Goal: Task Accomplishment & Management: Manage account settings

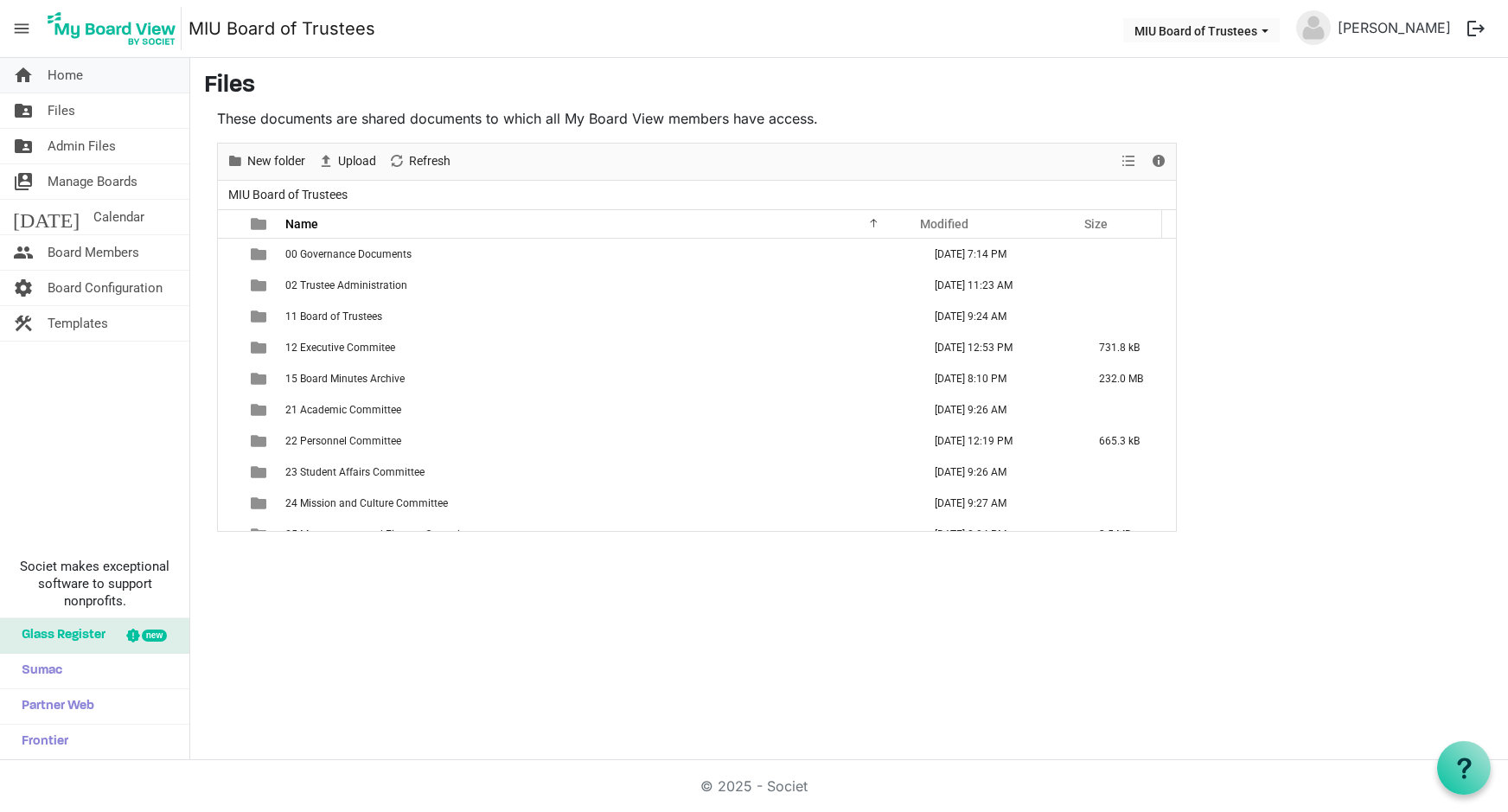
click at [64, 78] on span "Home" at bounding box center [65, 75] width 35 height 34
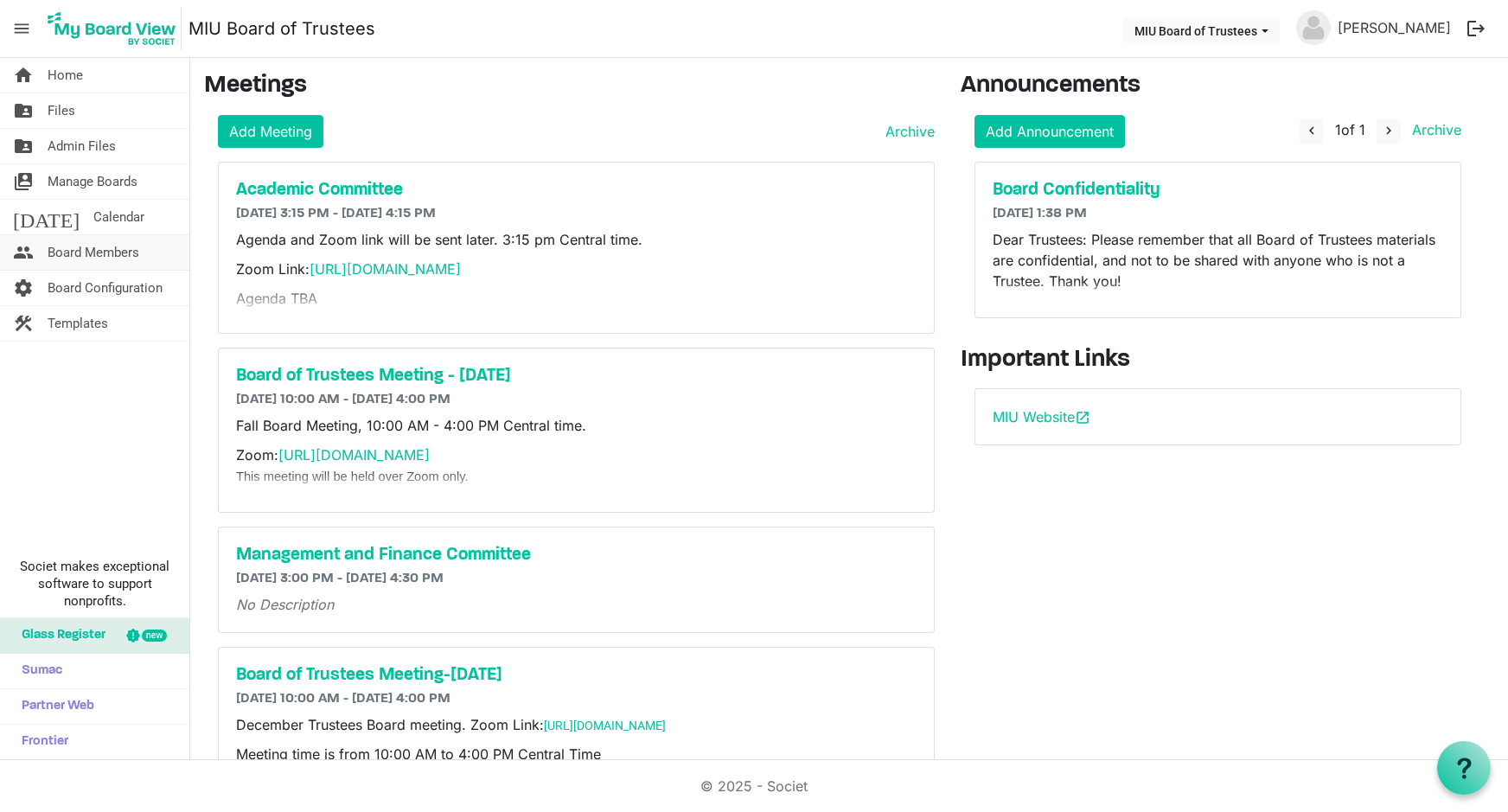
click at [76, 249] on span "Board Members" at bounding box center [93, 252] width 91 height 34
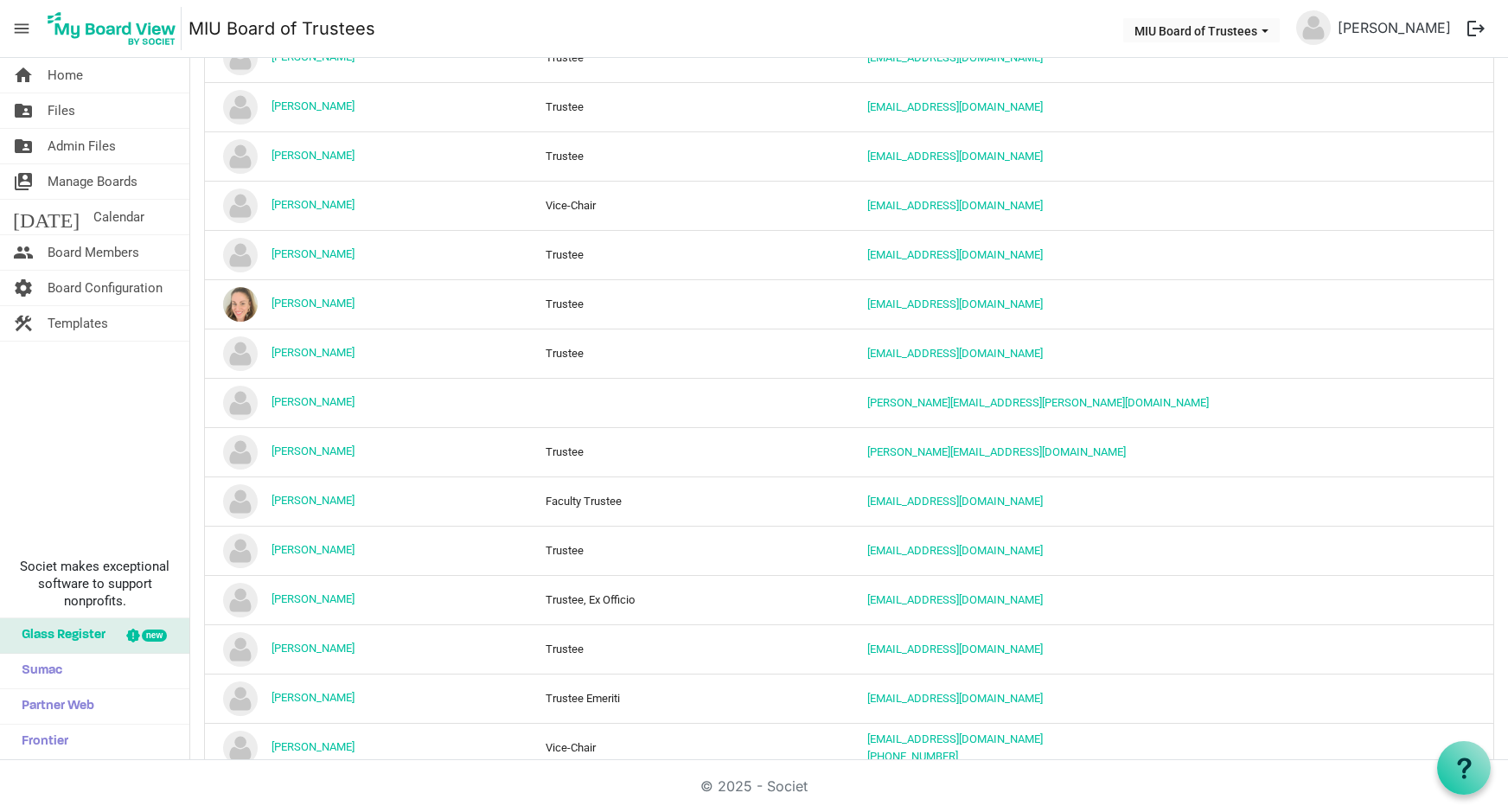
scroll to position [1729, 0]
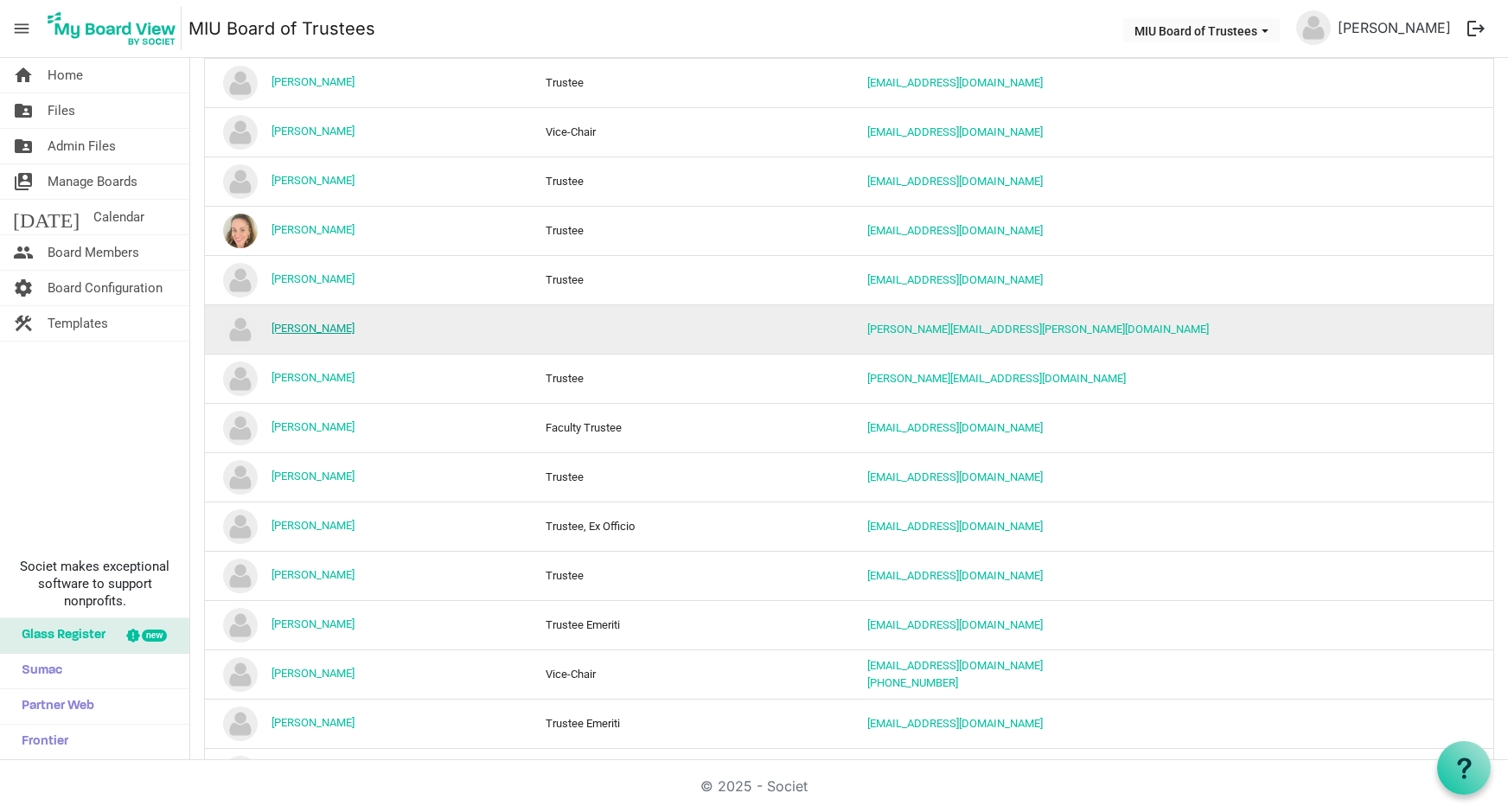
click at [316, 325] on link "Rashi Glazer" at bounding box center [314, 328] width 83 height 13
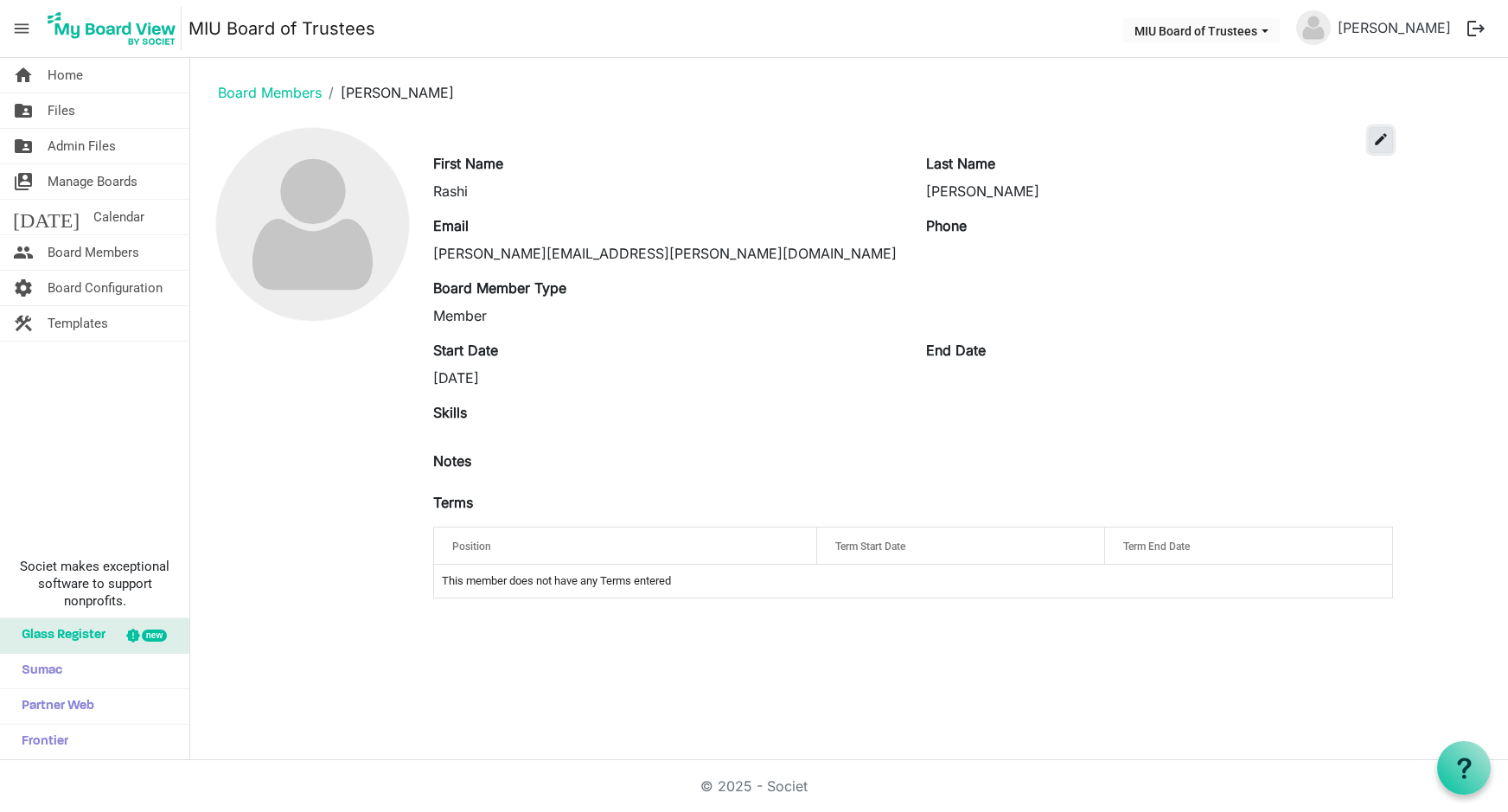
click at [1380, 140] on span "edit" at bounding box center [1381, 138] width 15 height 15
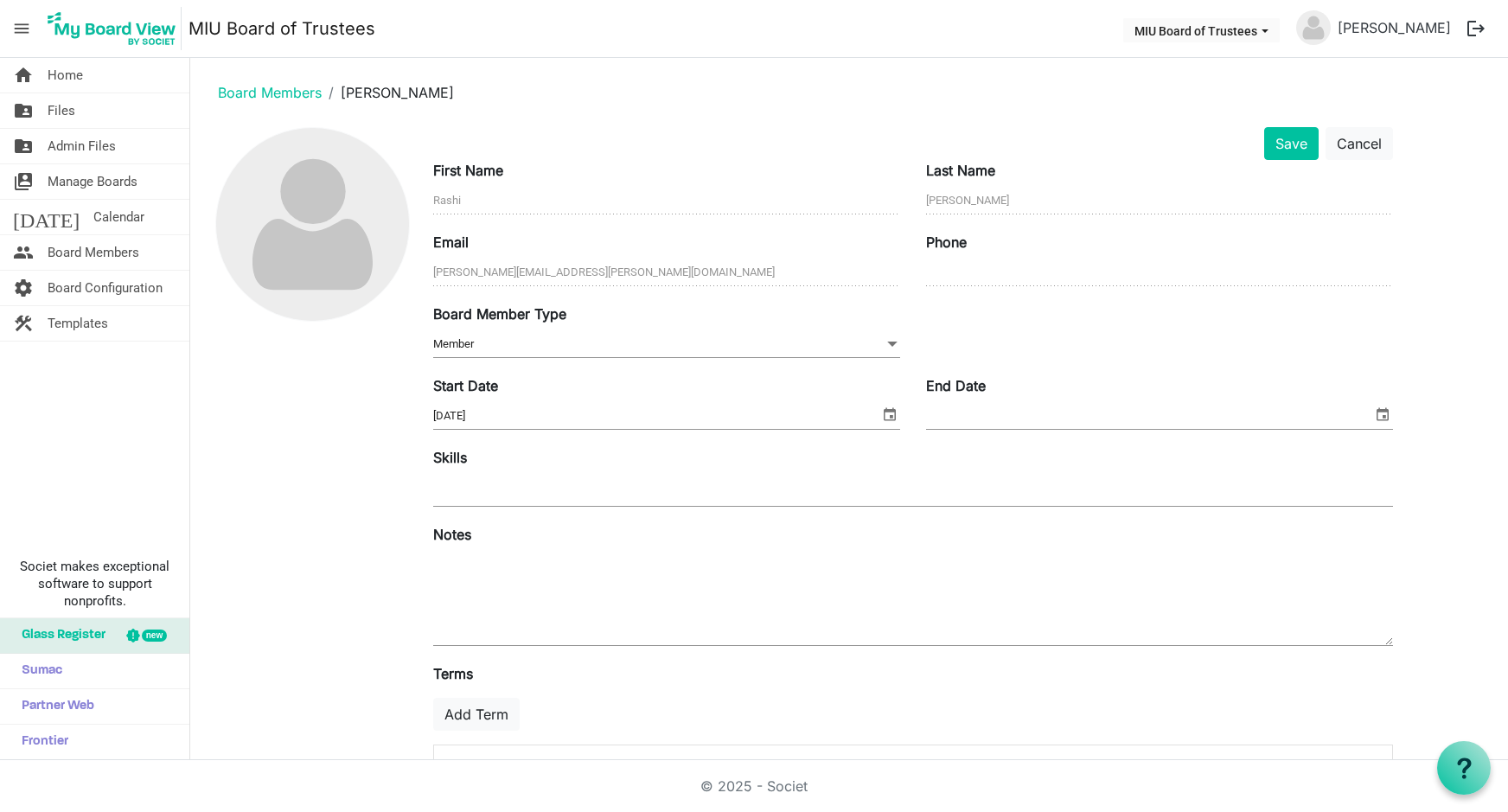
scroll to position [84, 0]
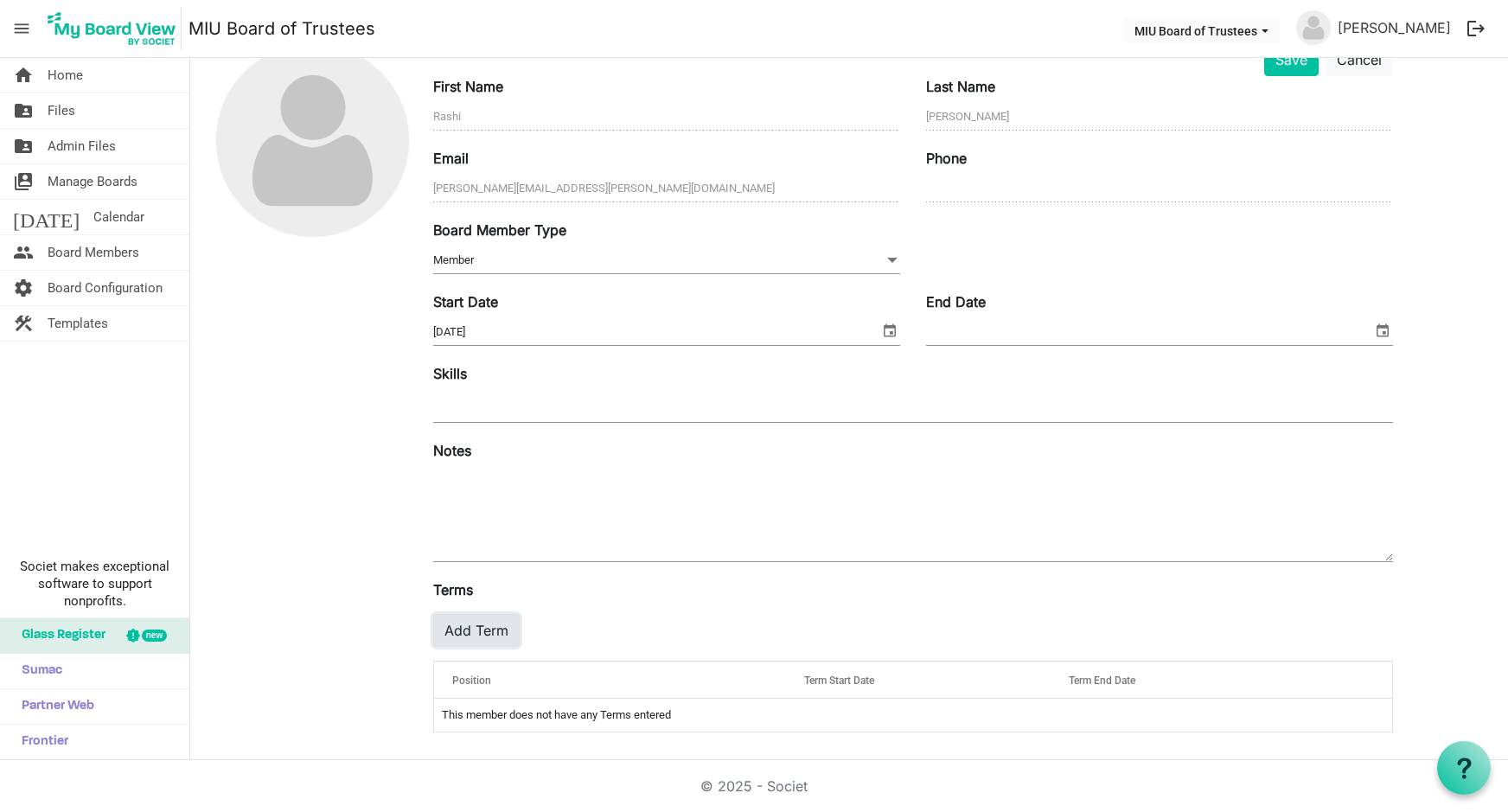
click at [476, 630] on button "Add Term" at bounding box center [476, 630] width 87 height 33
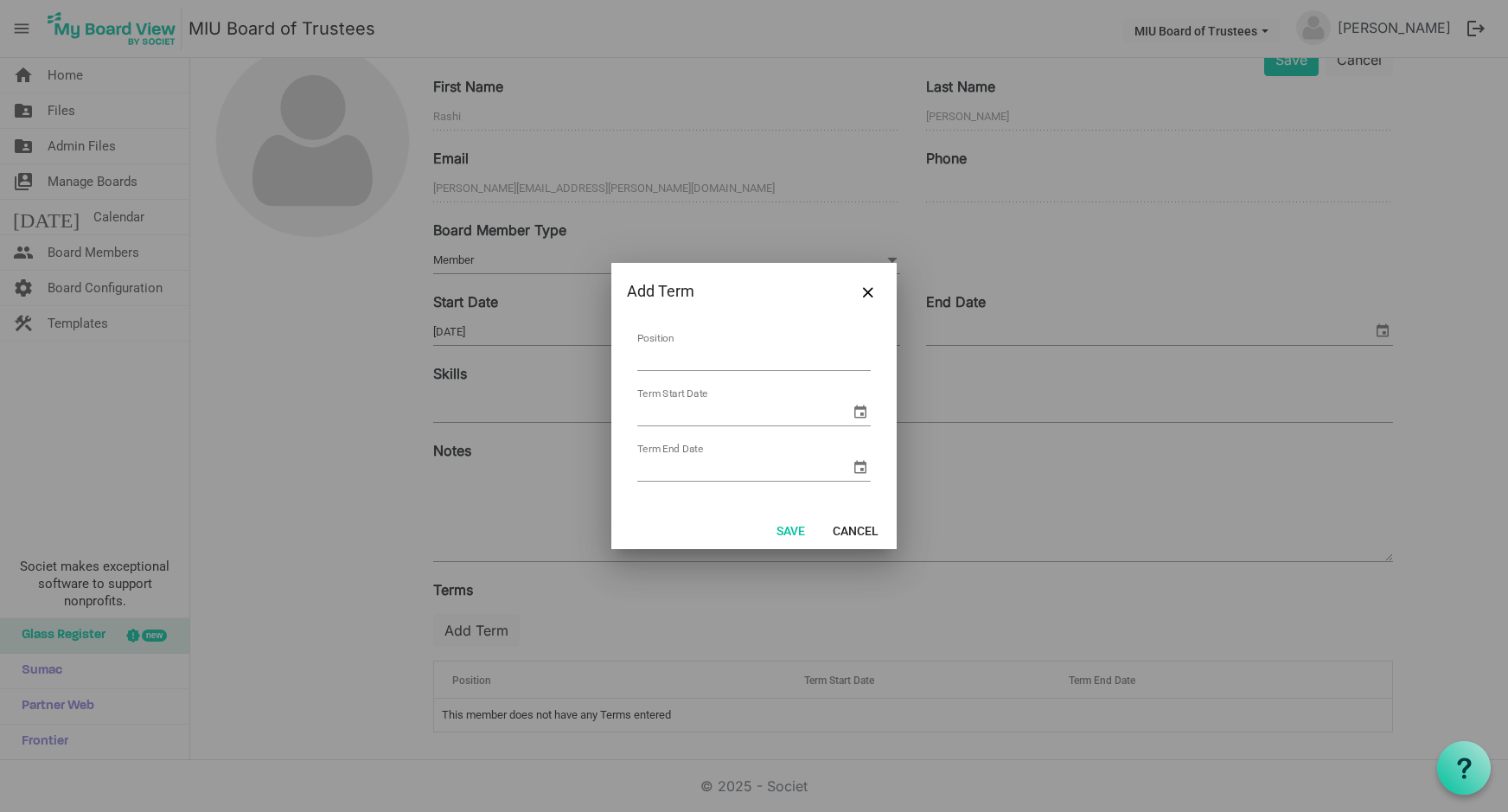
click at [733, 355] on input "Position" at bounding box center [754, 358] width 233 height 27
type input "Trustee Emeriti"
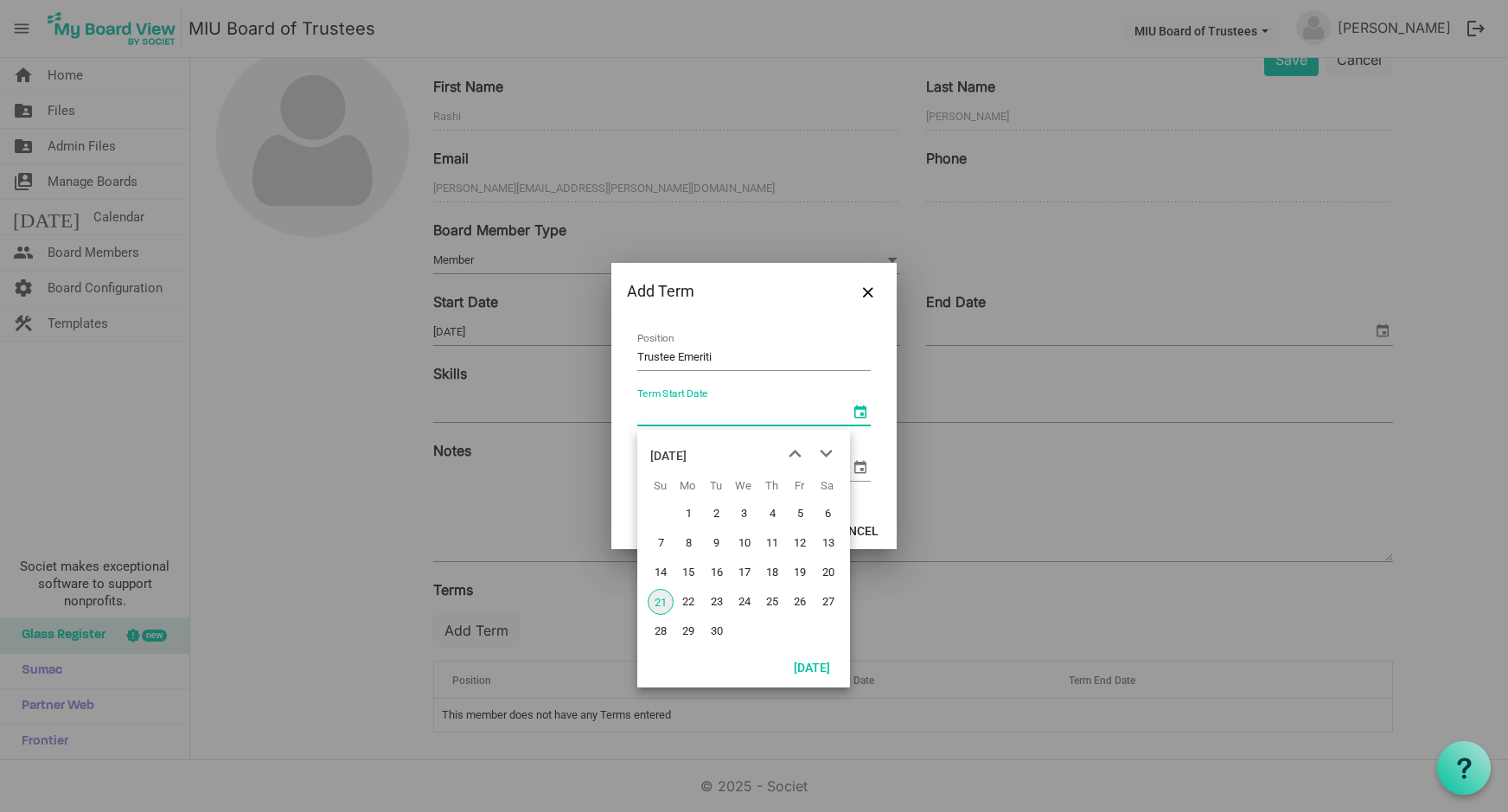
click at [858, 410] on span "select" at bounding box center [860, 411] width 21 height 21
click at [662, 596] on span "21" at bounding box center [660, 602] width 26 height 26
type input "9/21/2025"
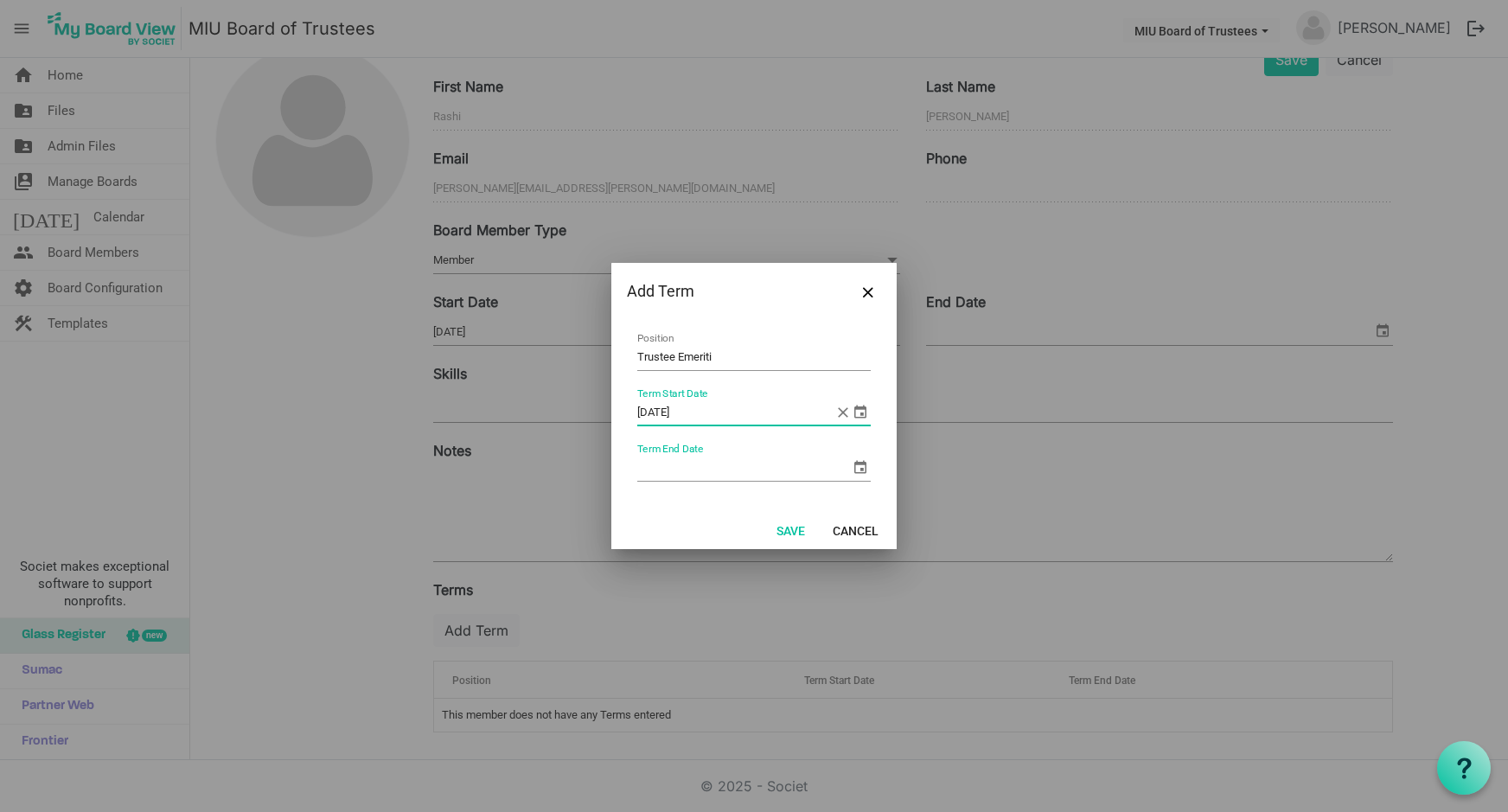
click at [857, 460] on span "select" at bounding box center [860, 466] width 21 height 21
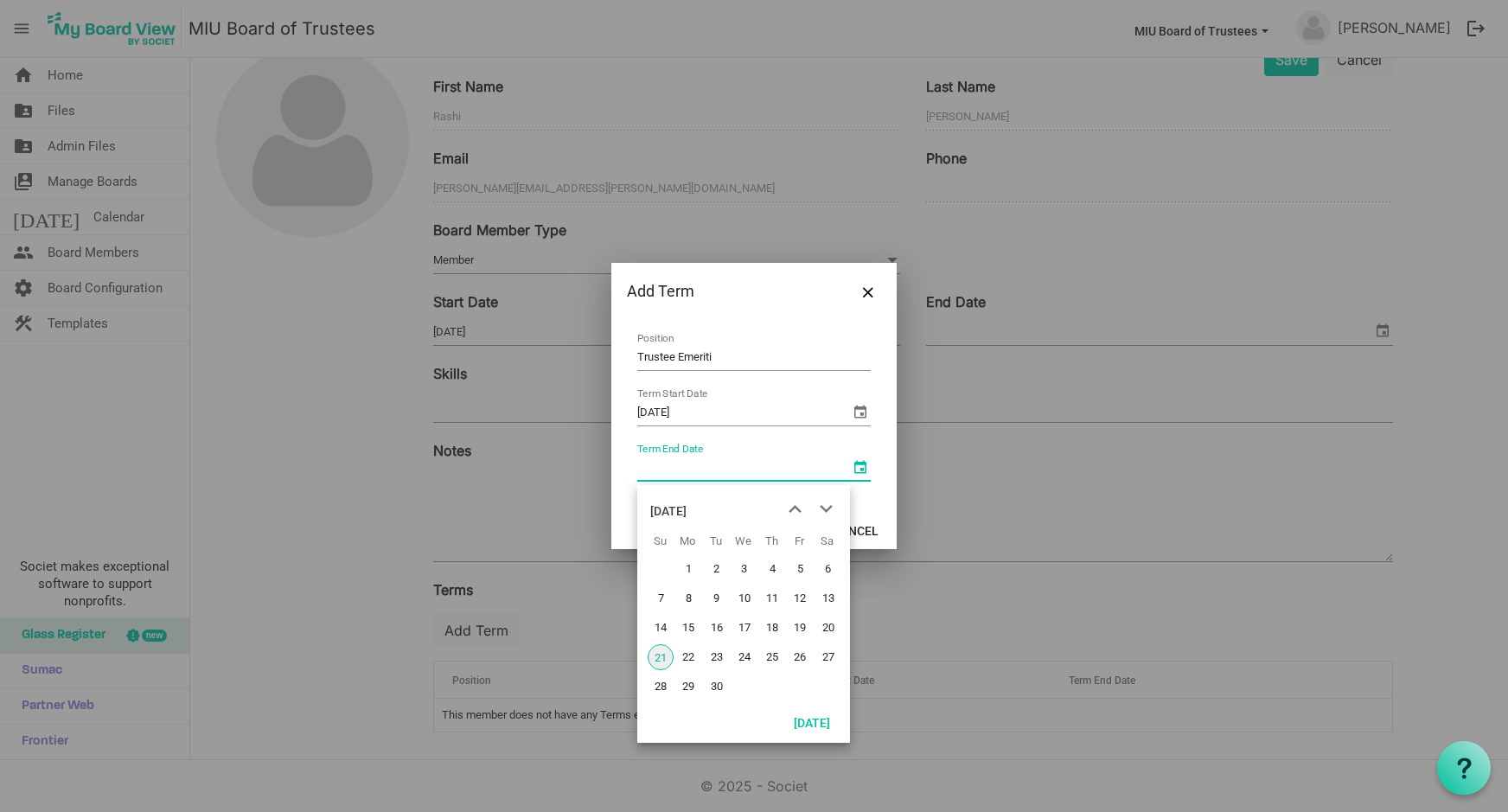
click at [683, 466] on input "Term End Date" at bounding box center [743, 467] width 212 height 26
type input "9/21/2030"
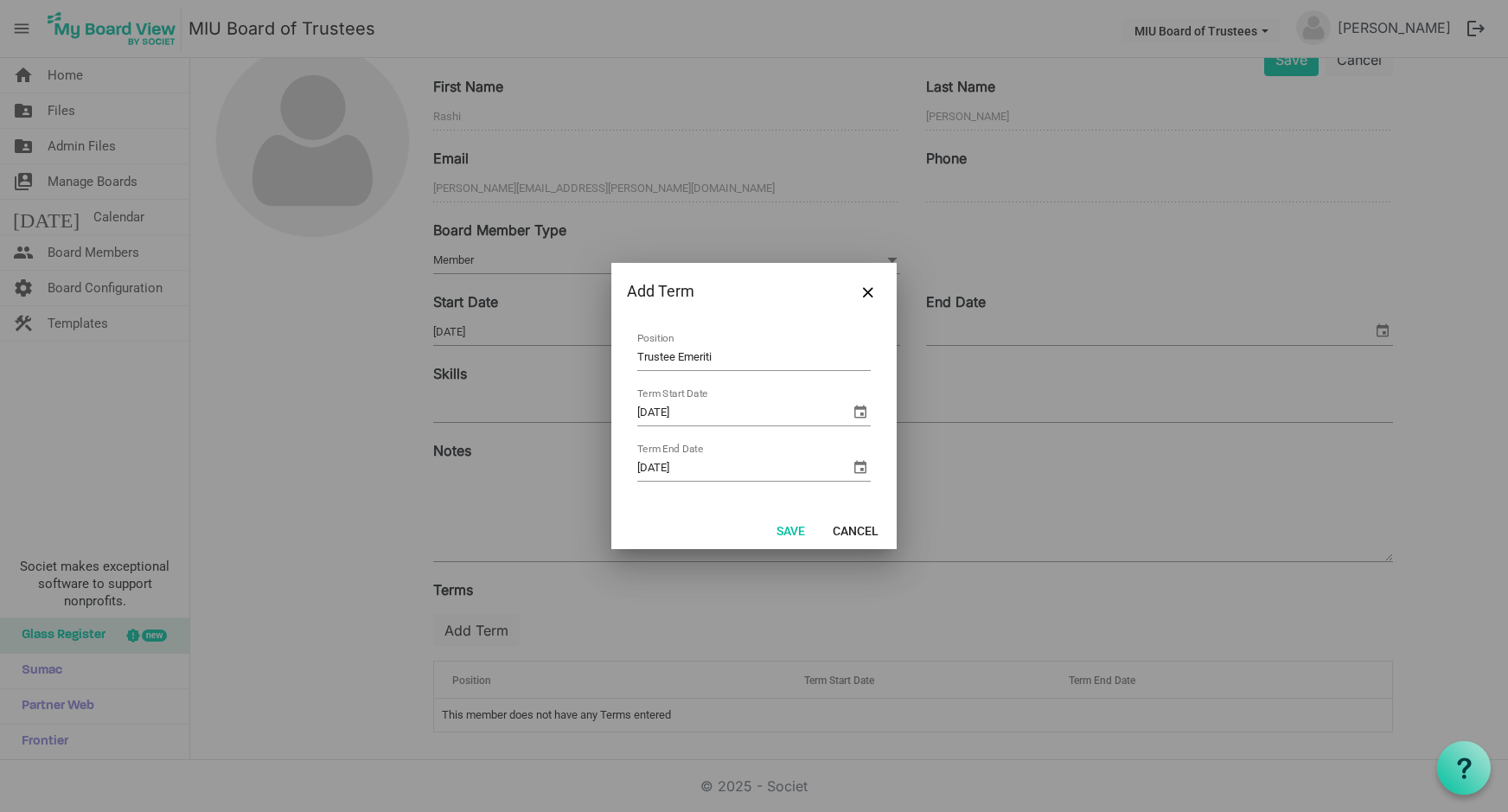
click at [1003, 586] on div at bounding box center [754, 406] width 1508 height 812
click at [787, 524] on button "Save" at bounding box center [791, 529] width 51 height 24
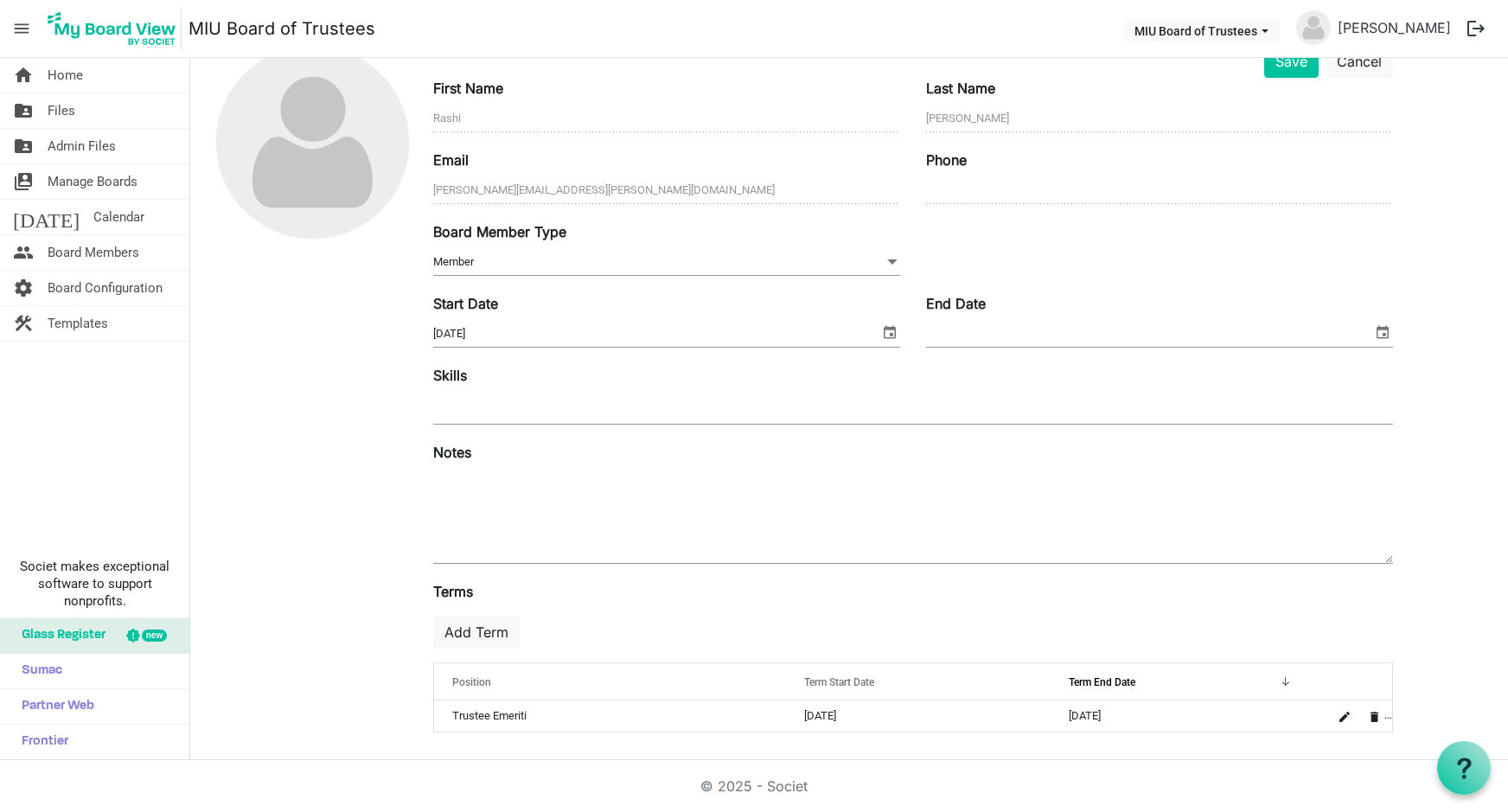
scroll to position [82, 0]
click at [1301, 52] on nav "menu MIU Board of Trustees MIU Board of Trustees Elaine Guthrie logout" at bounding box center [754, 29] width 1508 height 58
click at [1298, 67] on button "Save" at bounding box center [1291, 61] width 54 height 33
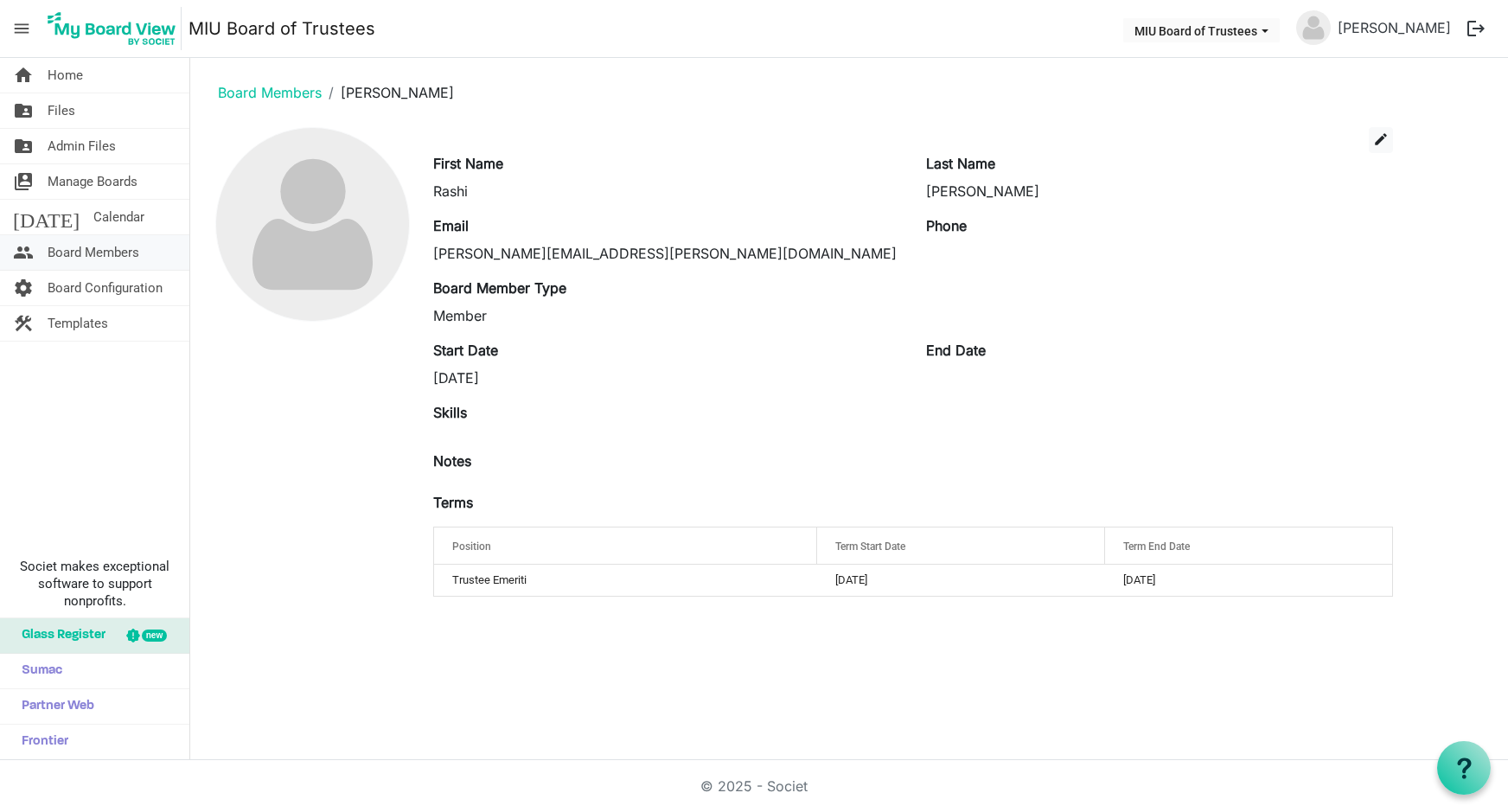
click at [86, 254] on span "Board Members" at bounding box center [93, 252] width 91 height 34
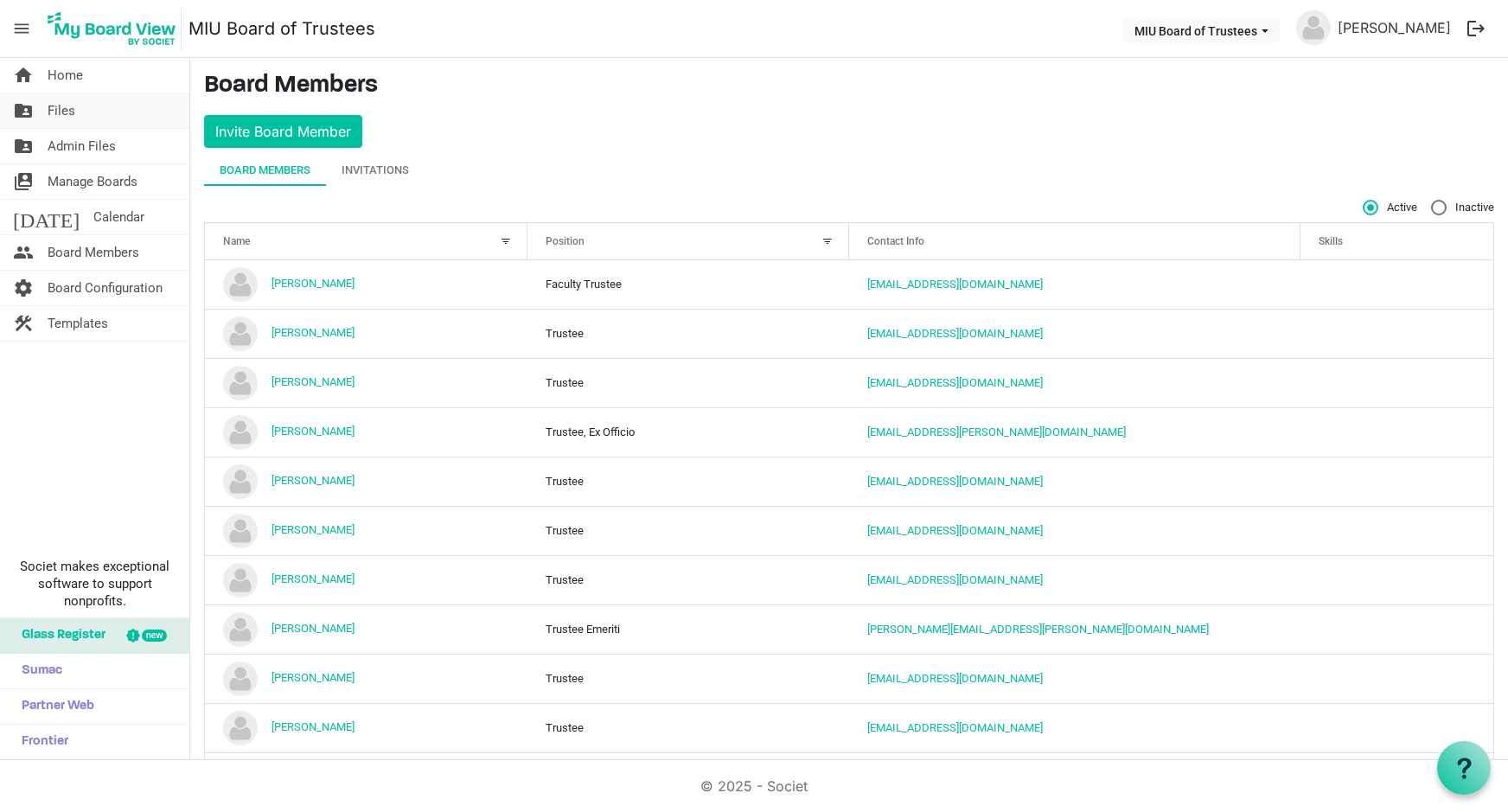
click at [77, 107] on link "folder_shared Files" at bounding box center [95, 110] width 190 height 34
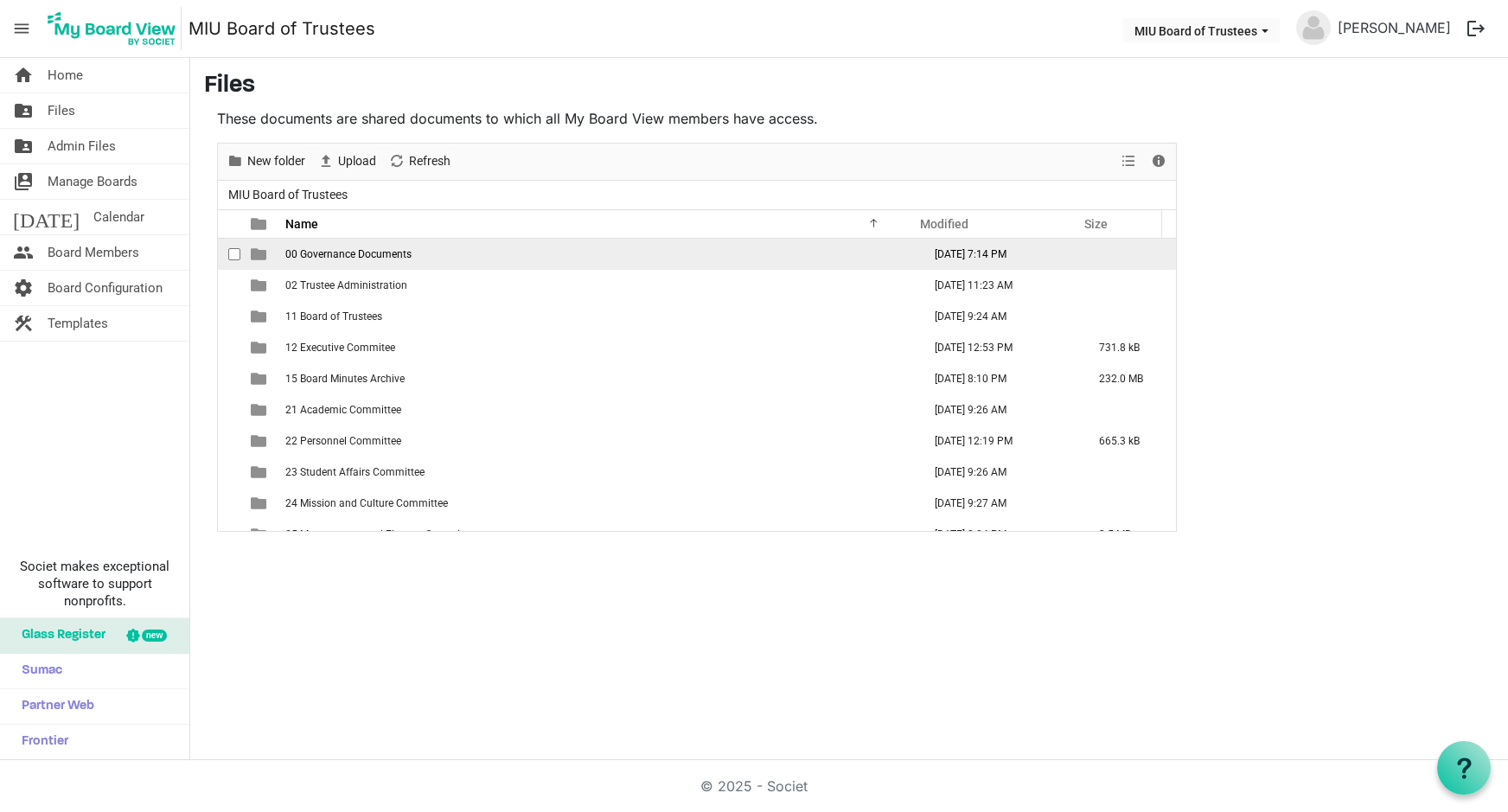
click at [383, 256] on span "00 Governance Documents" at bounding box center [349, 254] width 126 height 12
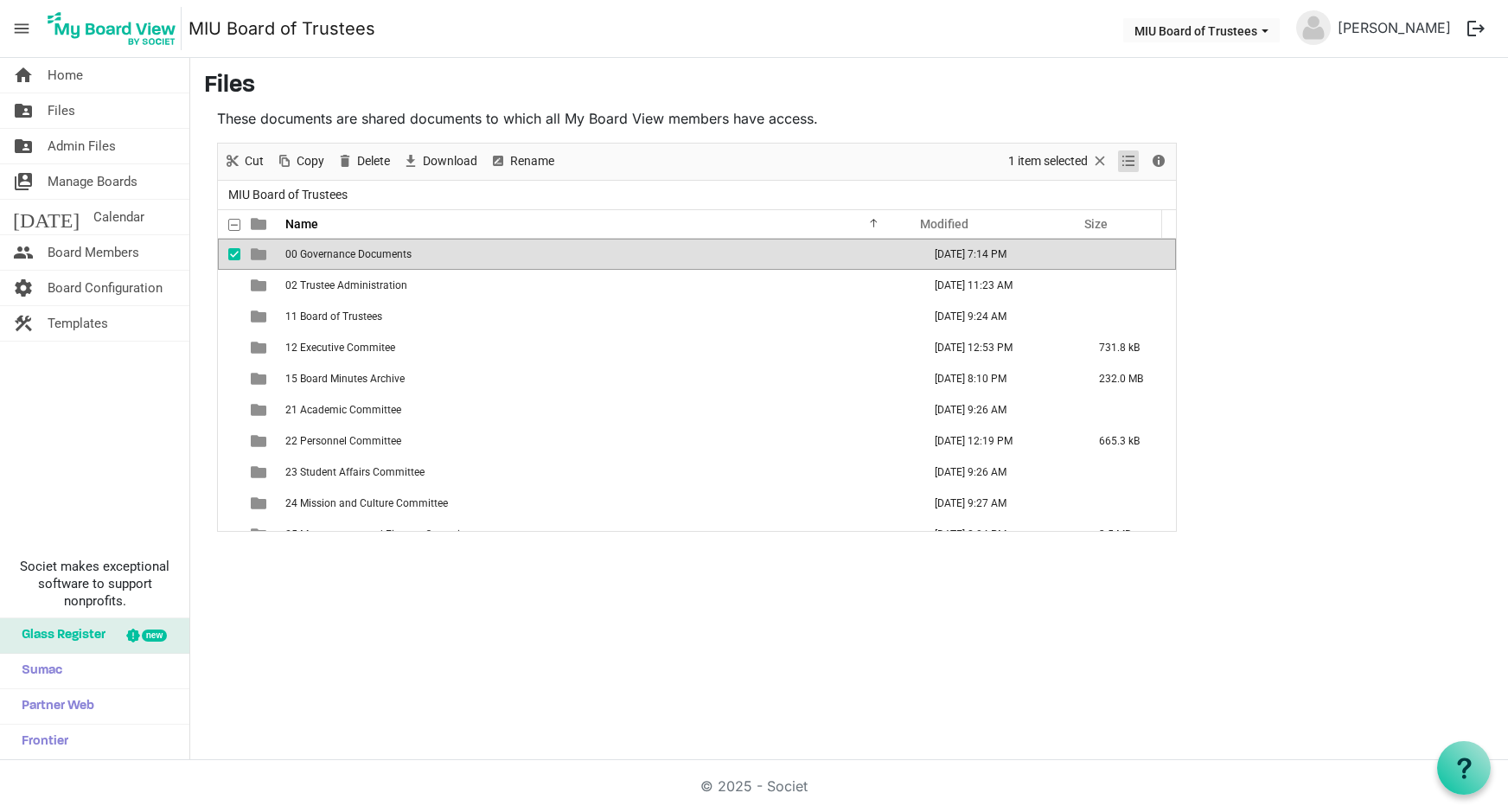
click at [1133, 160] on span "View dropdownbutton" at bounding box center [1128, 162] width 21 height 22
click at [1157, 227] on span at bounding box center [1158, 226] width 12 height 31
click at [1158, 158] on span "Details" at bounding box center [1158, 162] width 21 height 22
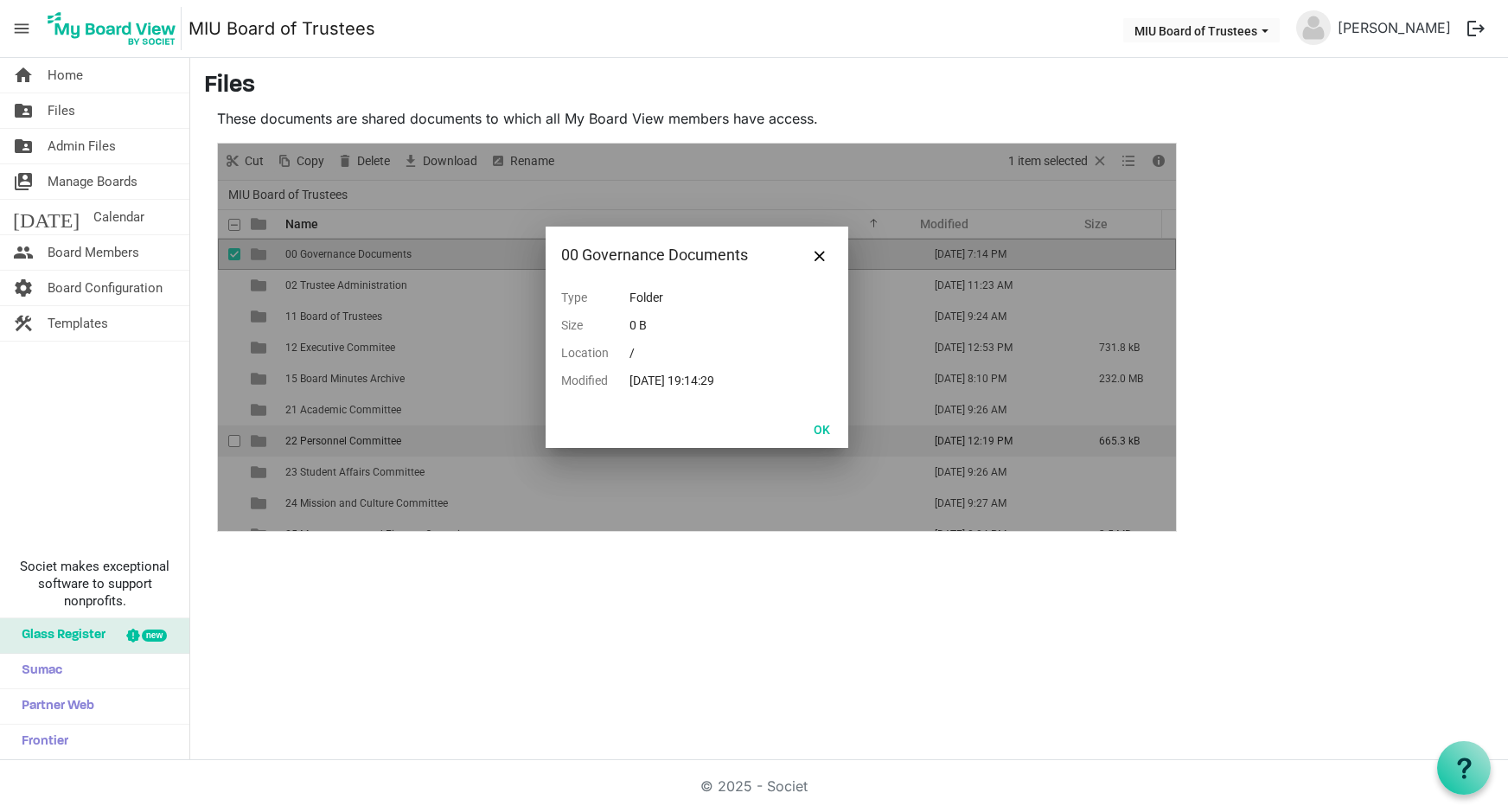
click at [823, 427] on button "OK" at bounding box center [821, 428] width 39 height 24
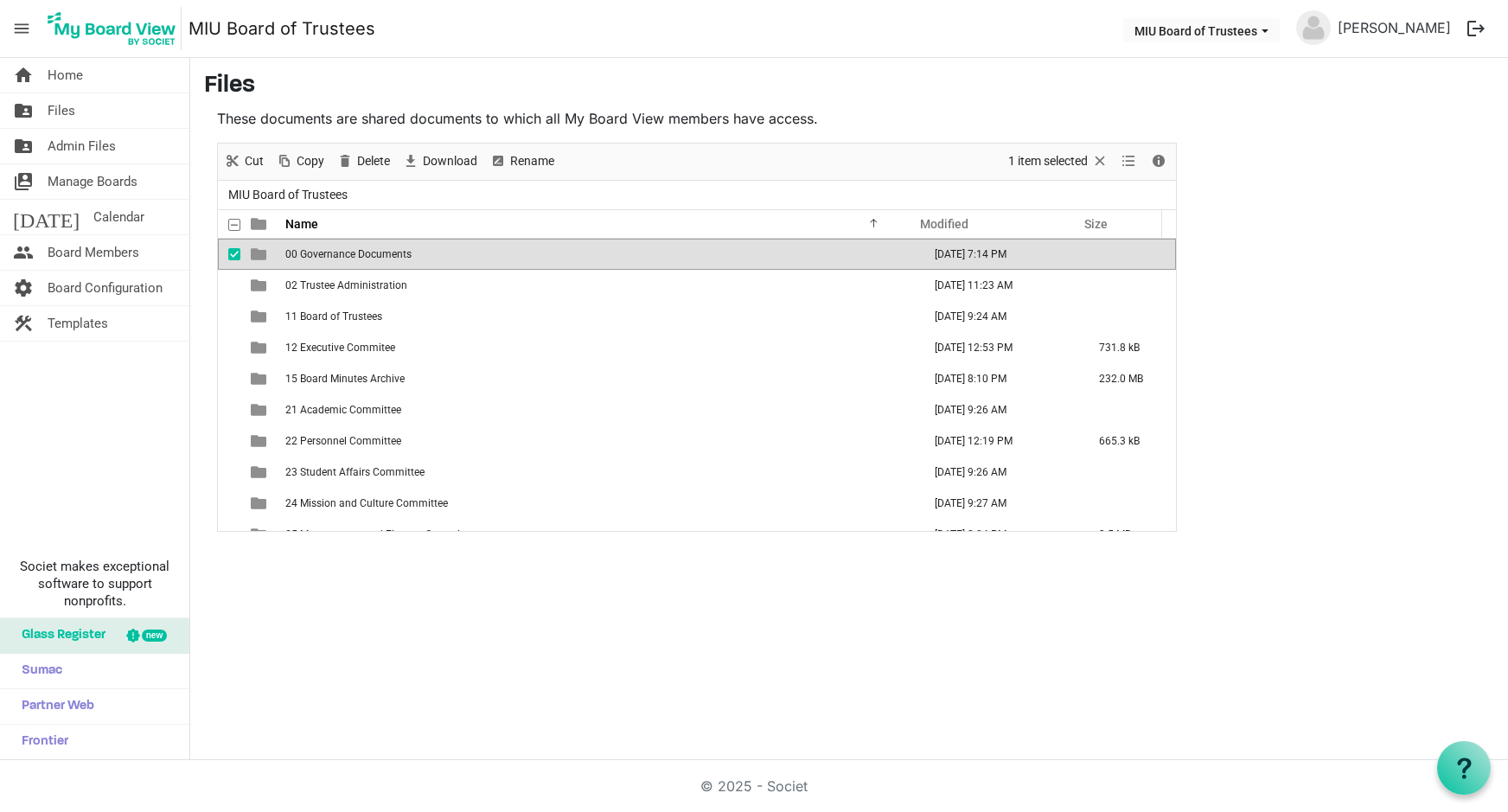
drag, startPoint x: 382, startPoint y: 562, endPoint x: 389, endPoint y: 569, distance: 9.9
click at [382, 565] on div "home Home folder_shared Files folder_shared Admin Files switch_account Manage B…" at bounding box center [754, 408] width 1508 height 702
click at [68, 77] on span "Home" at bounding box center [65, 75] width 35 height 34
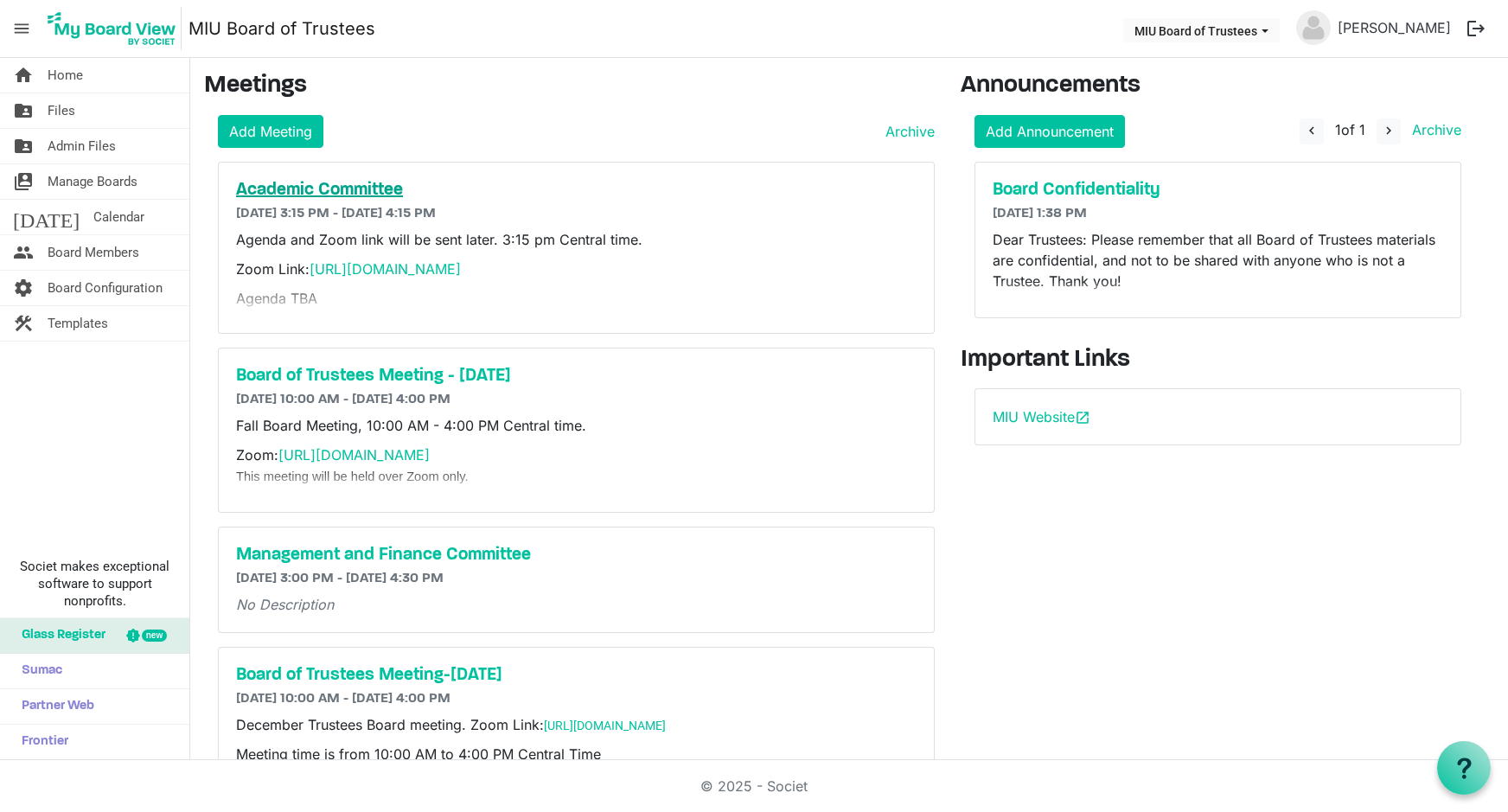
click at [300, 192] on h5 "Academic Committee" at bounding box center [576, 190] width 680 height 21
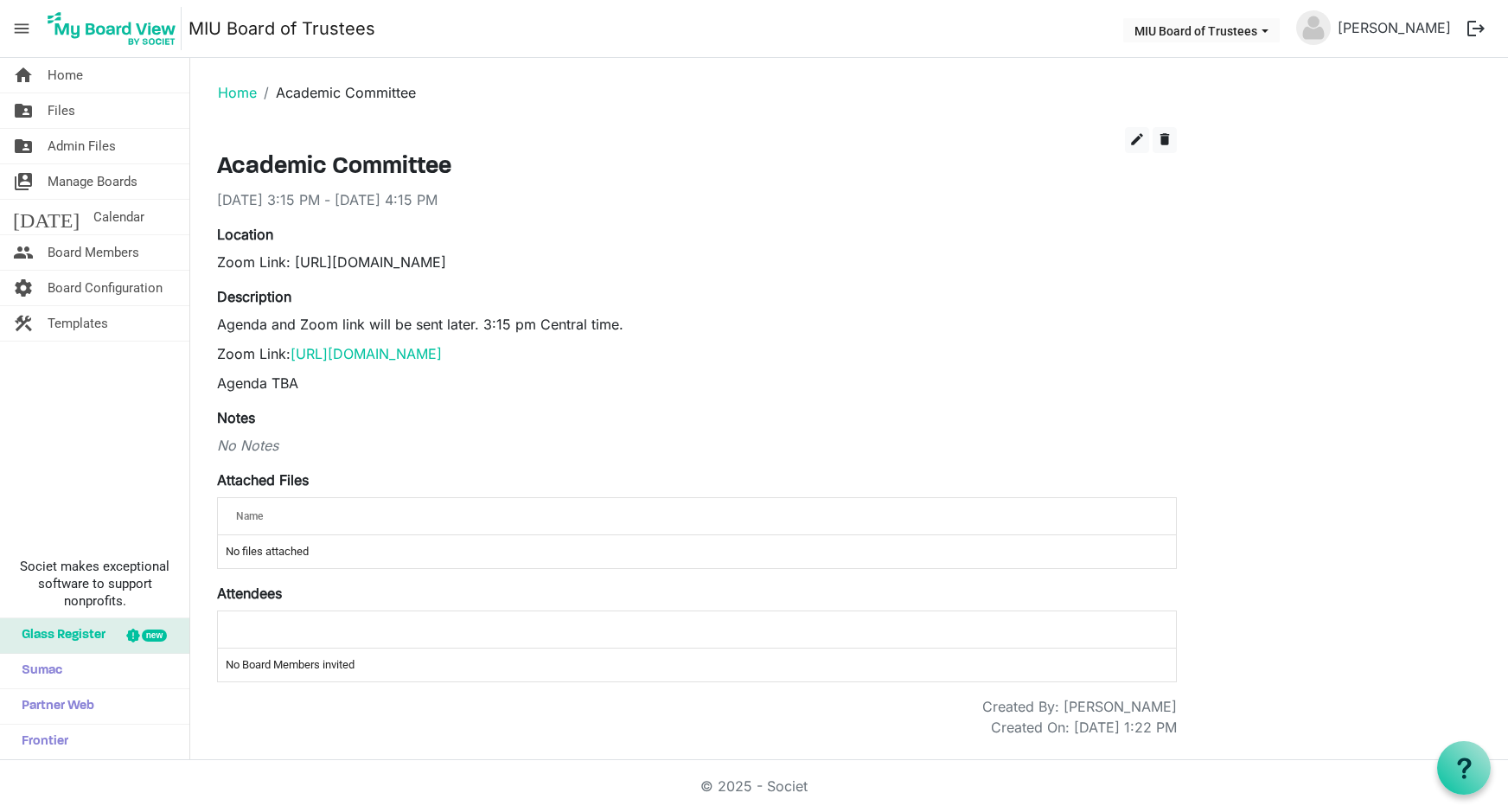
click at [367, 656] on td "No Board Members invited" at bounding box center [697, 665] width 958 height 33
click at [343, 663] on td "No Board Members invited" at bounding box center [697, 665] width 958 height 33
drag, startPoint x: 343, startPoint y: 663, endPoint x: 262, endPoint y: 593, distance: 107.1
click at [262, 593] on label "Attendees" at bounding box center [249, 593] width 65 height 21
click at [1136, 136] on span "edit" at bounding box center [1137, 138] width 15 height 15
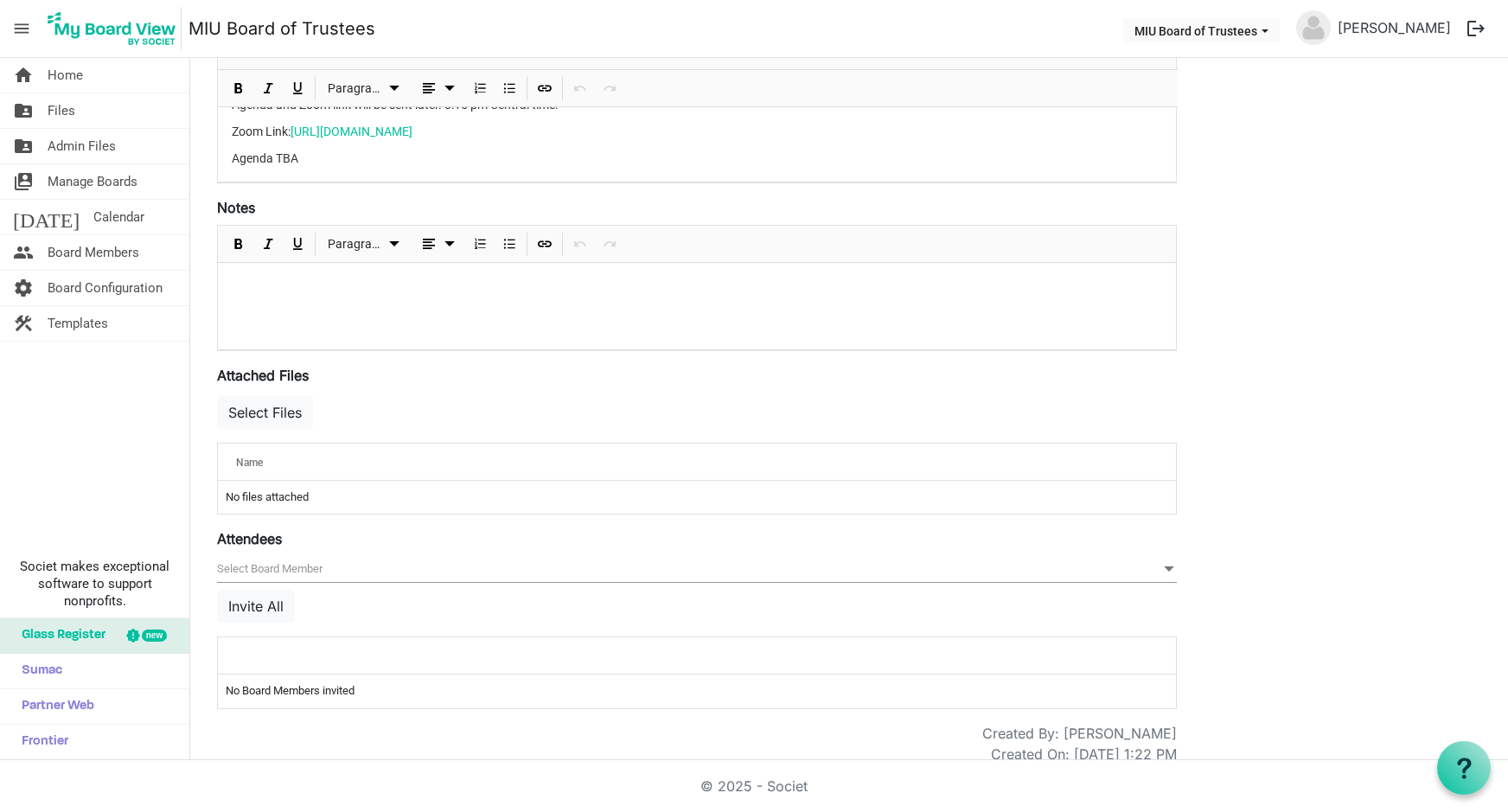
scroll to position [364, 0]
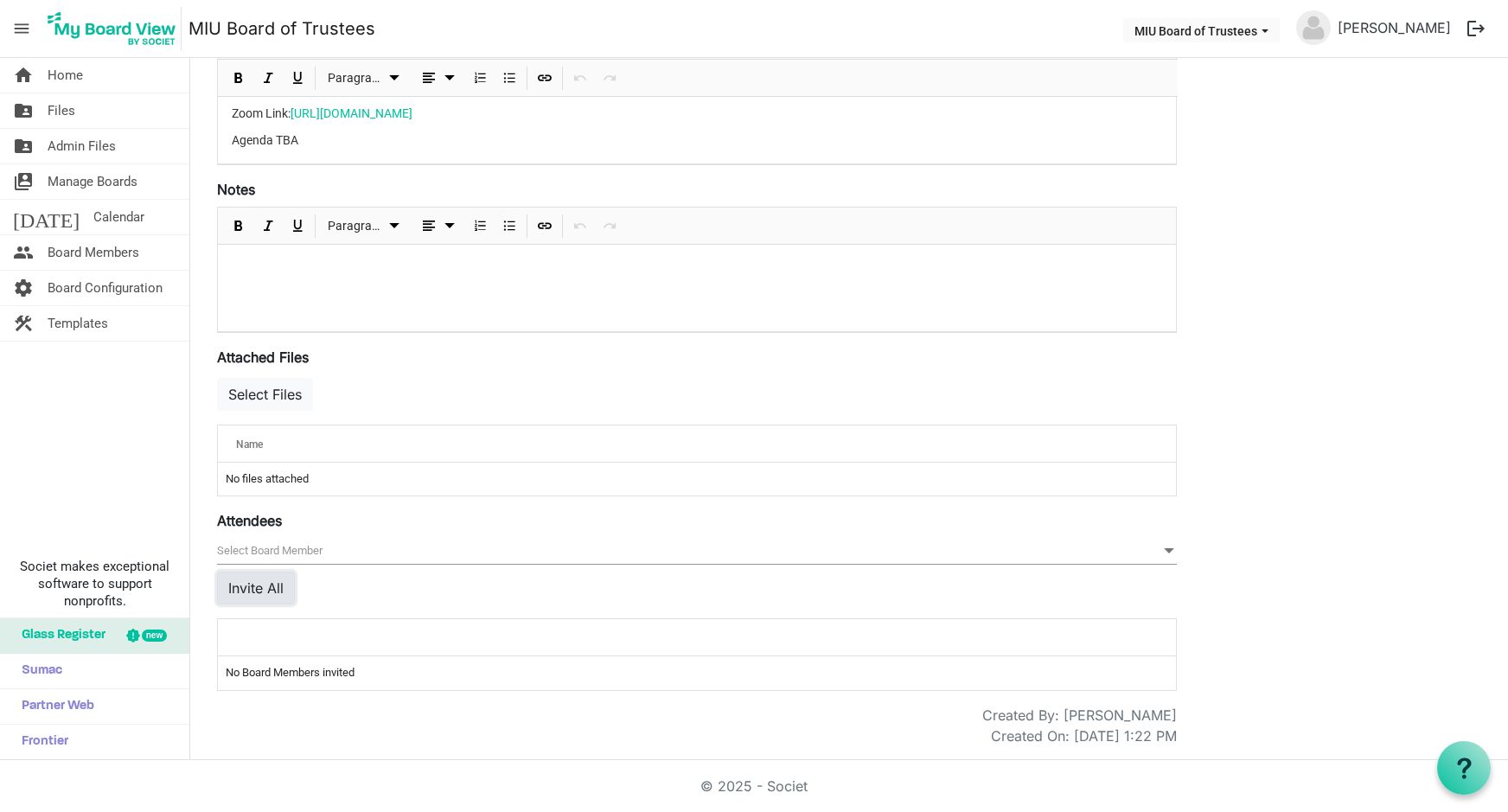
click at [258, 584] on button "Invite All" at bounding box center [256, 588] width 78 height 33
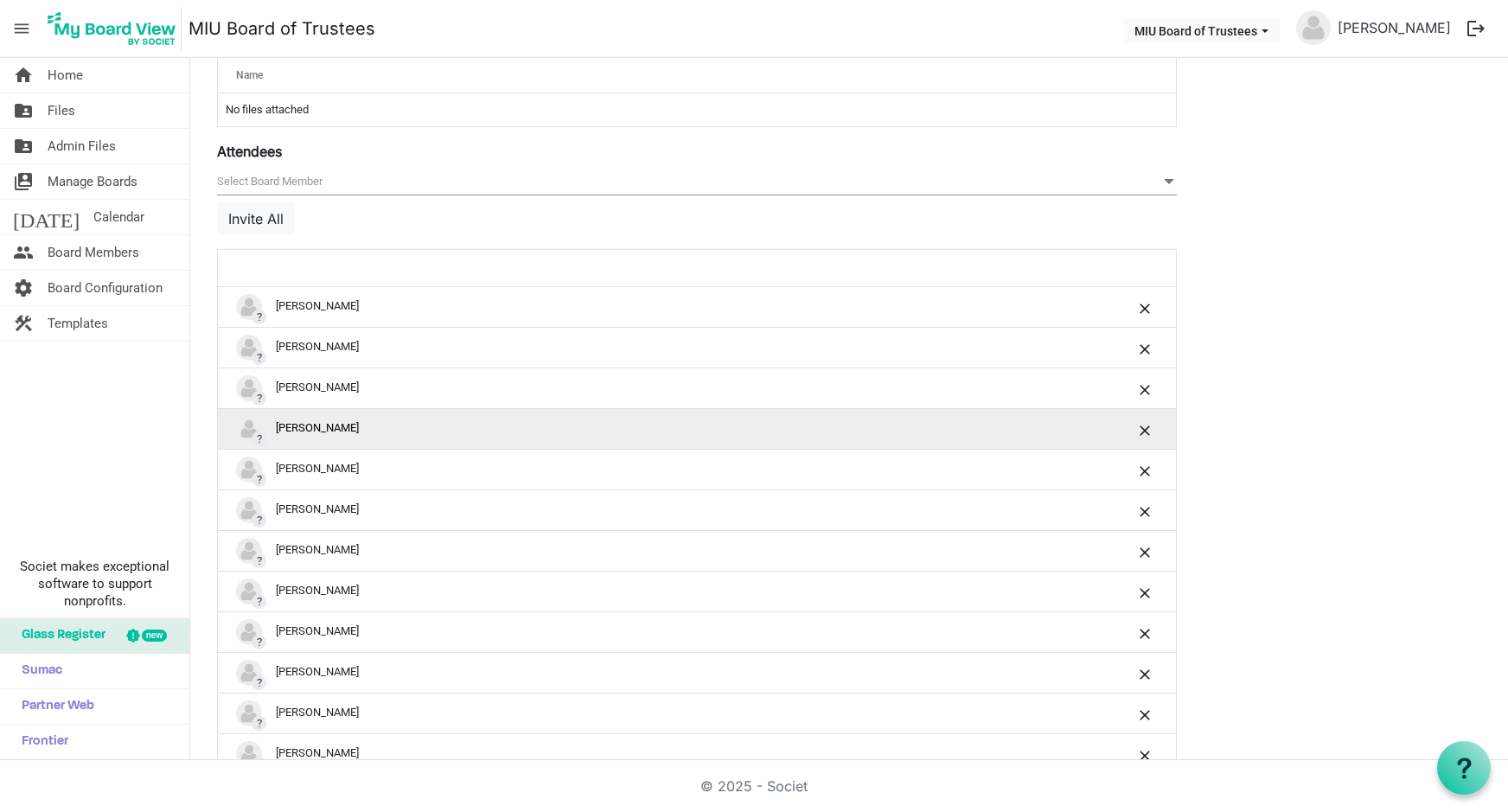
scroll to position [741, 0]
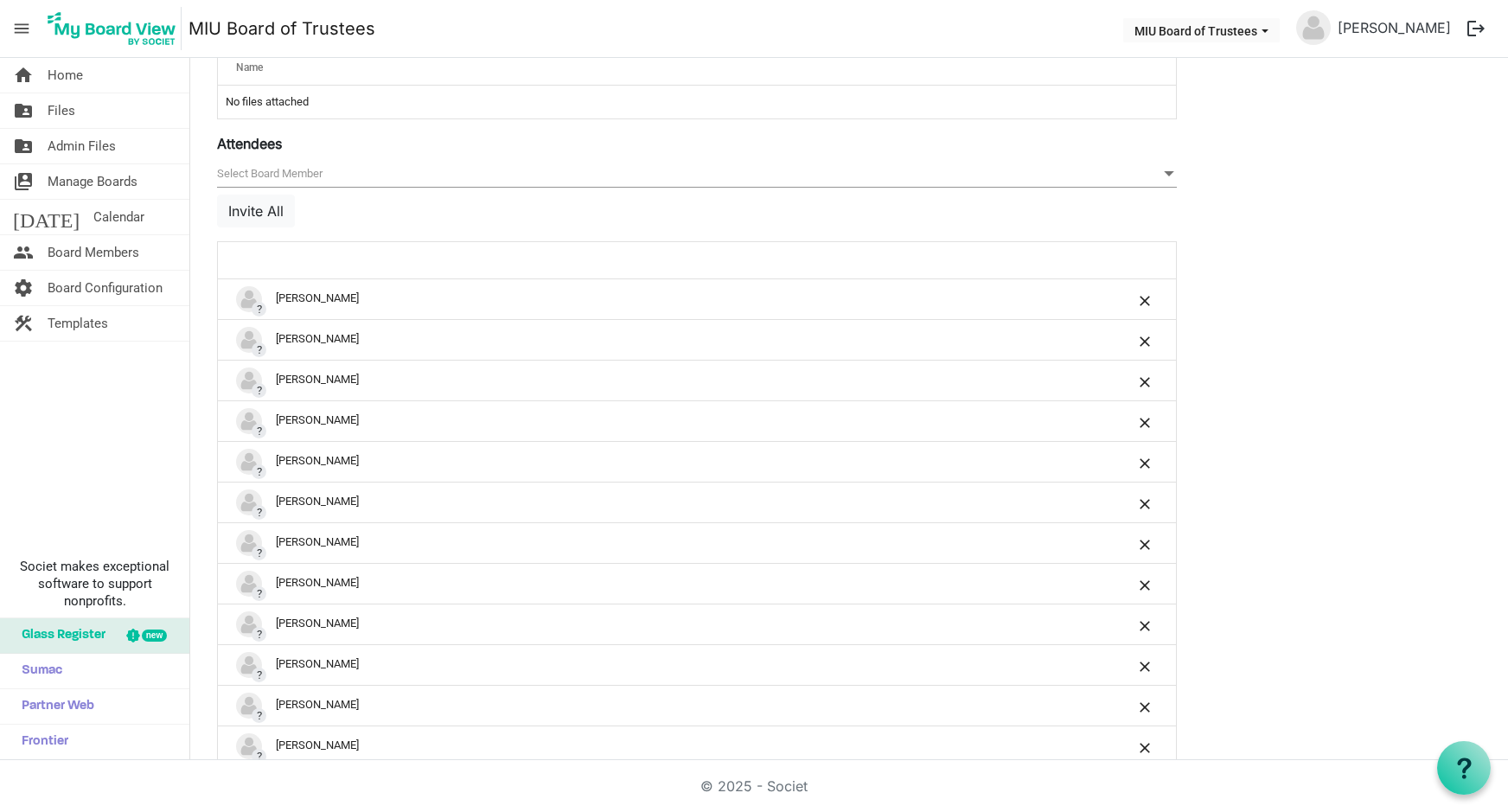
click at [1171, 173] on span at bounding box center [1168, 173] width 15 height 19
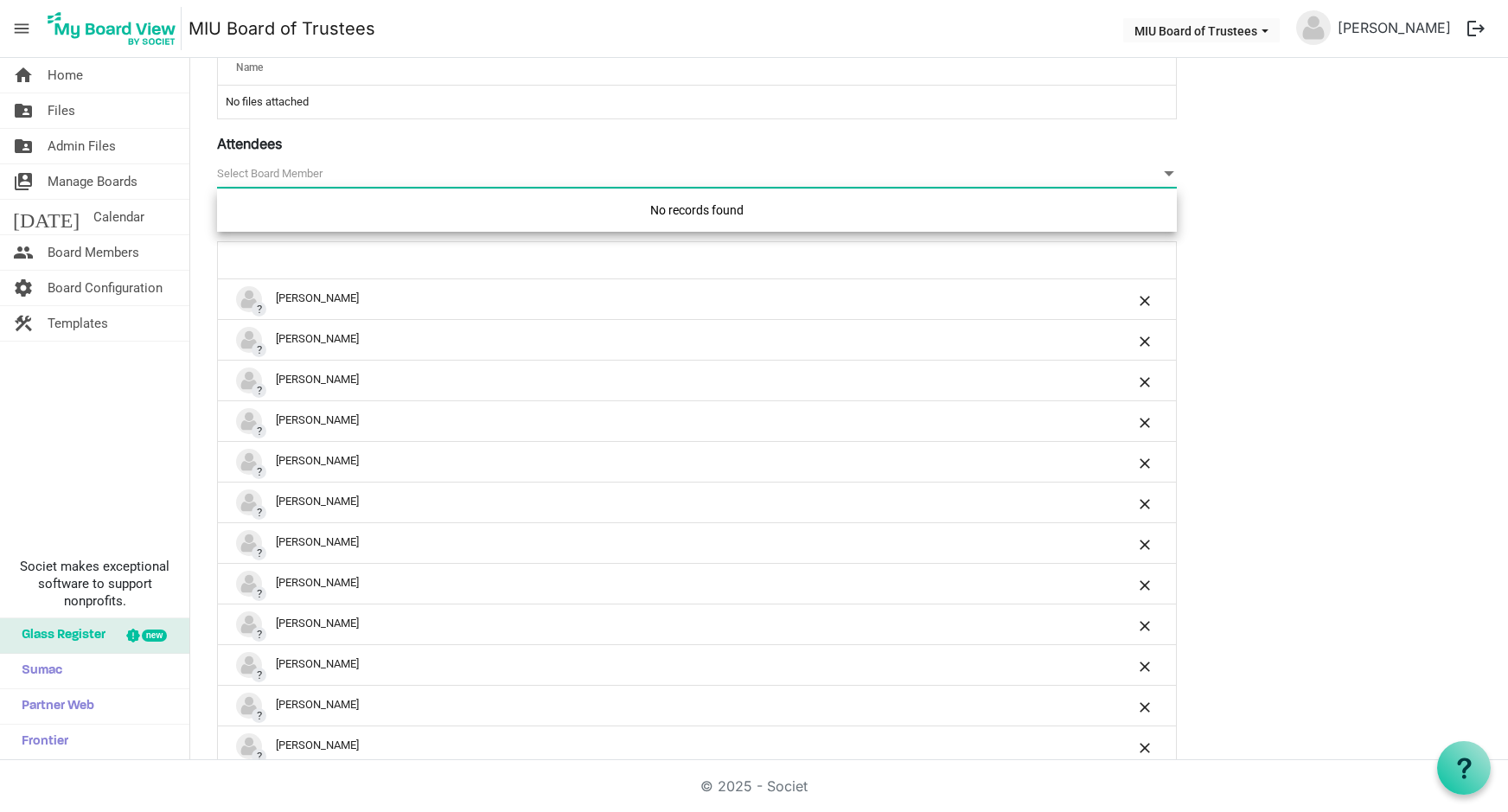
click at [1171, 173] on span at bounding box center [1168, 173] width 15 height 19
click at [253, 170] on span "null" at bounding box center [697, 174] width 960 height 27
click at [256, 170] on span "null" at bounding box center [697, 174] width 960 height 27
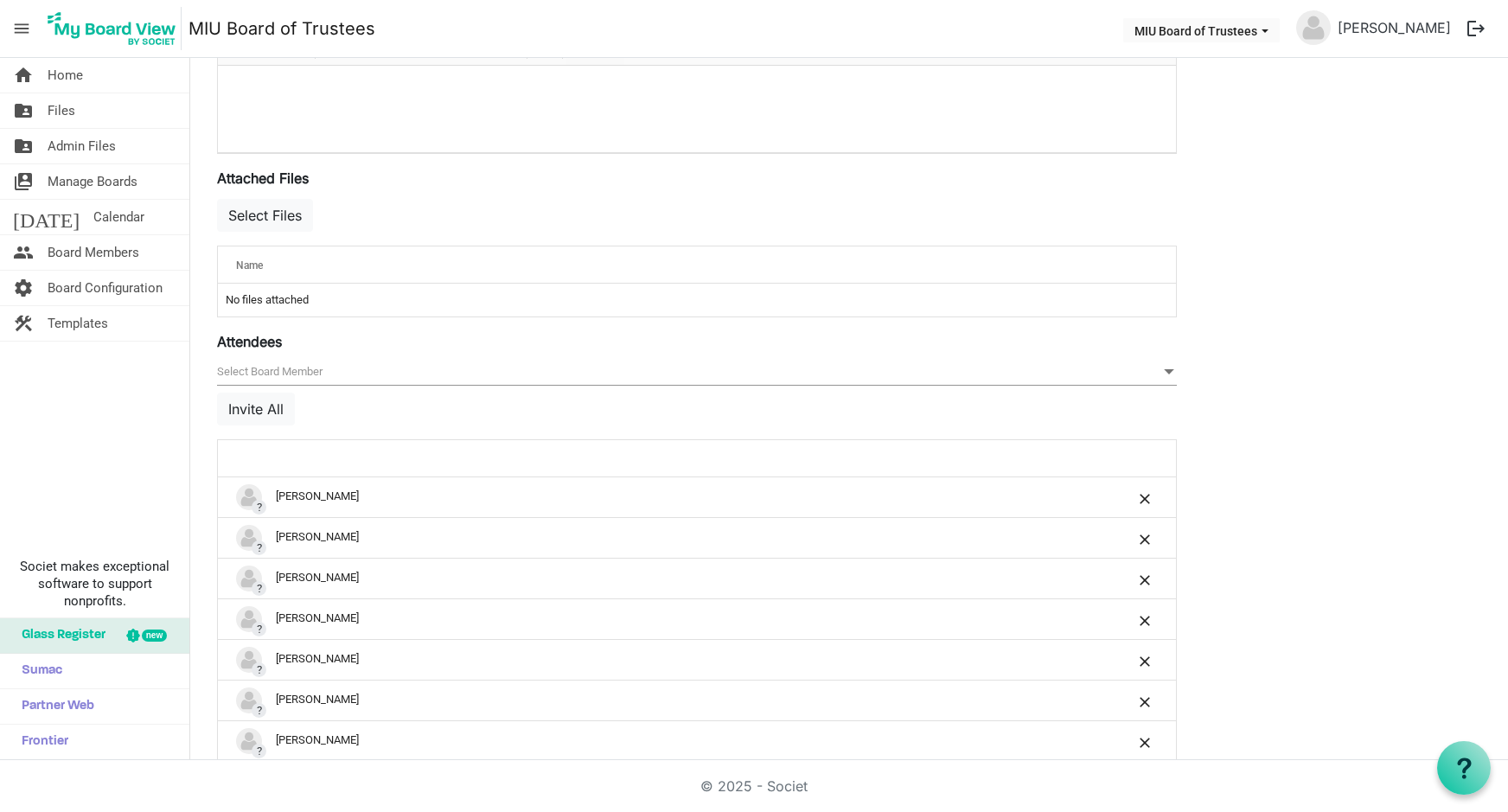
scroll to position [625, 0]
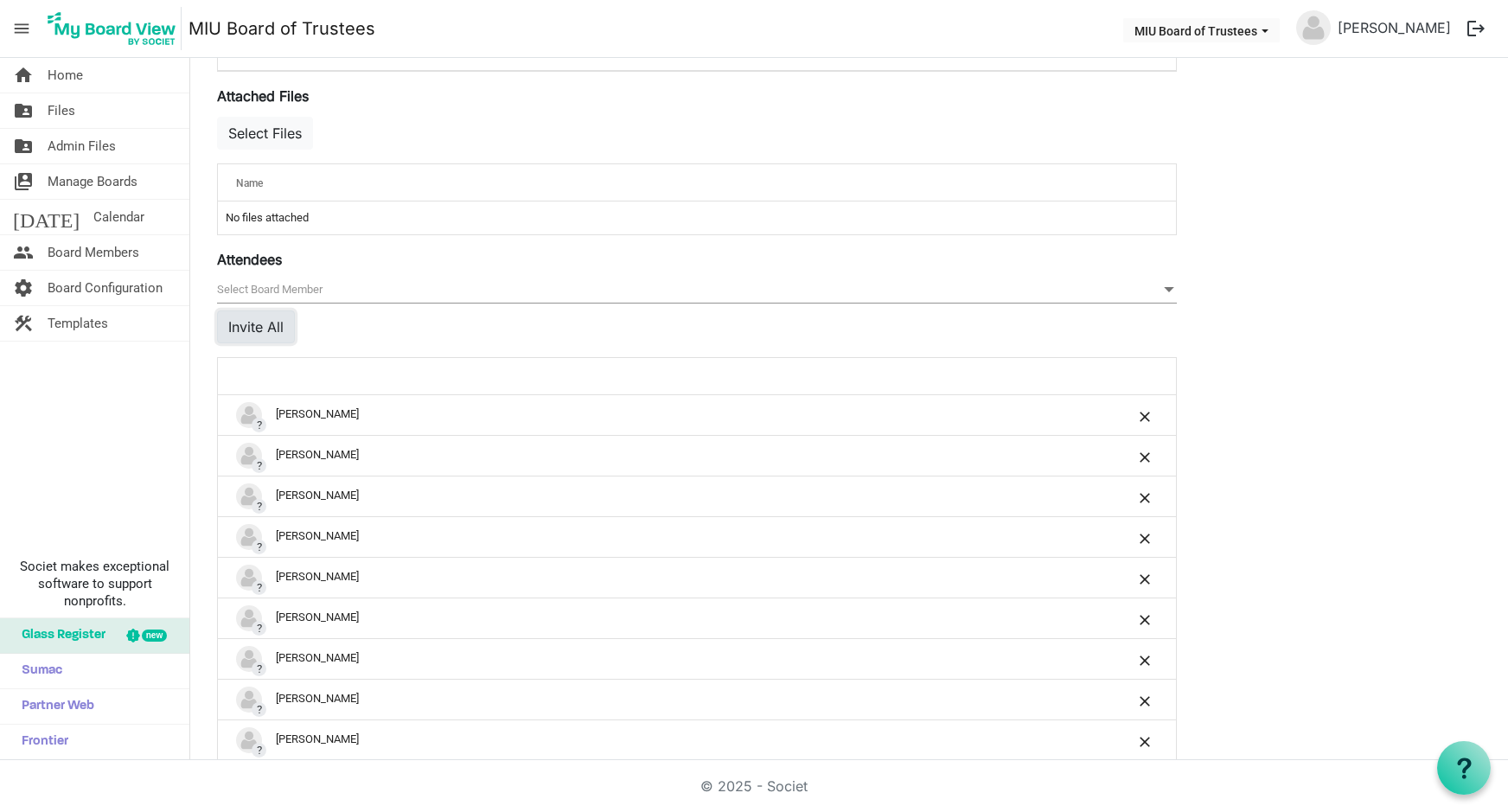
click at [266, 325] on button "Invite All" at bounding box center [256, 327] width 78 height 33
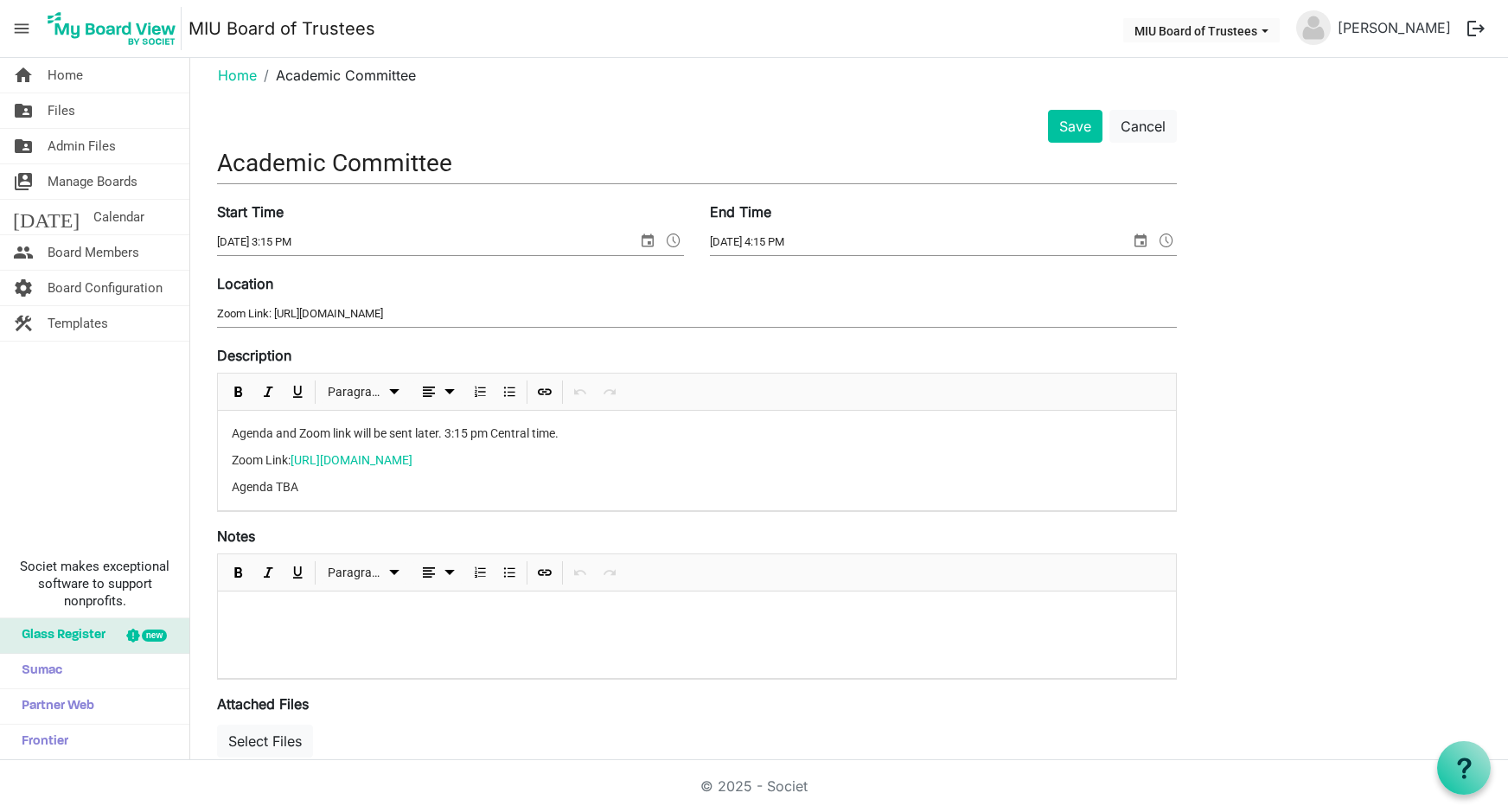
scroll to position [0, 0]
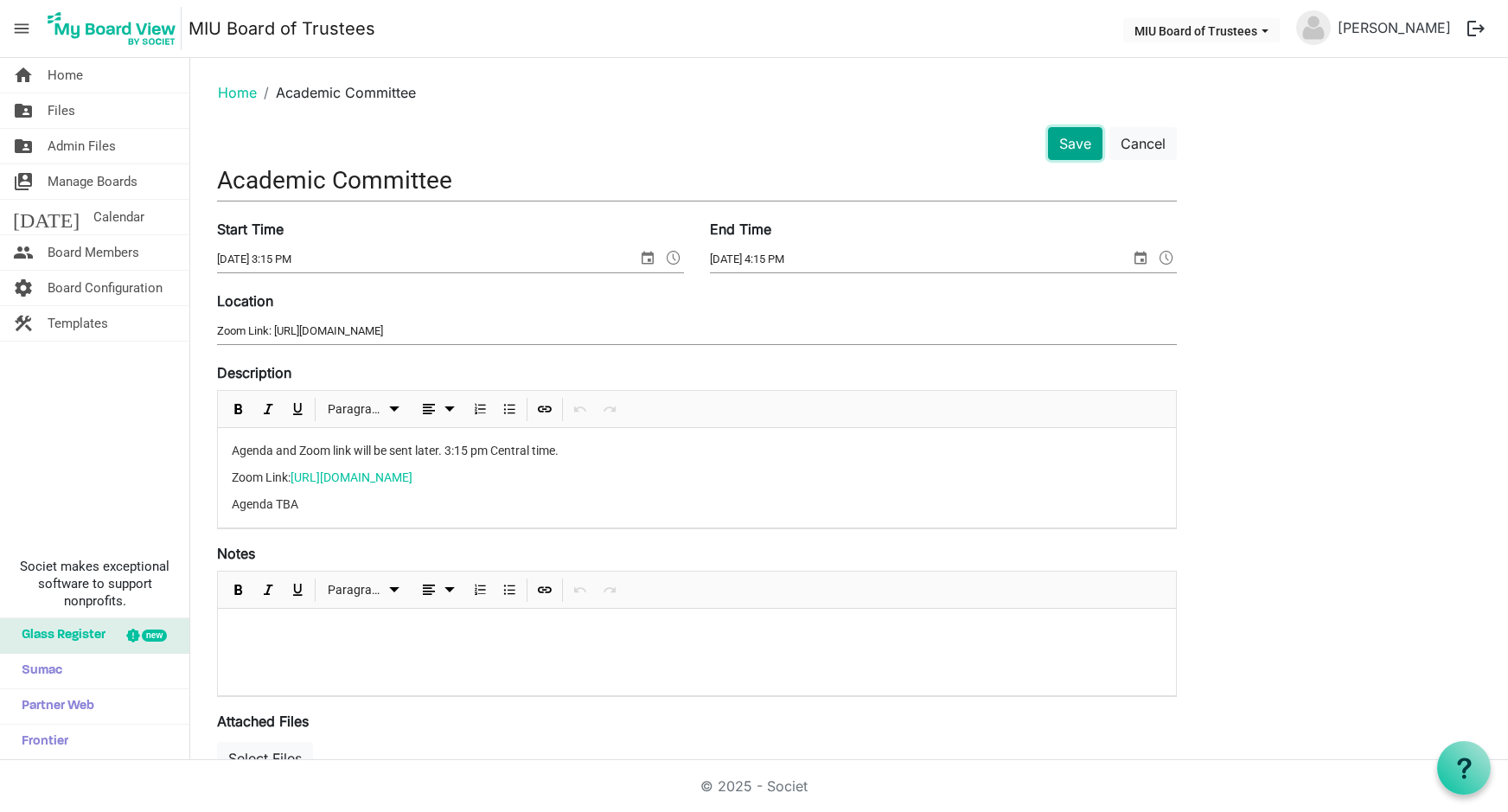
click at [1079, 131] on button "Save" at bounding box center [1075, 144] width 54 height 33
click at [1074, 140] on button "Save" at bounding box center [1075, 144] width 54 height 33
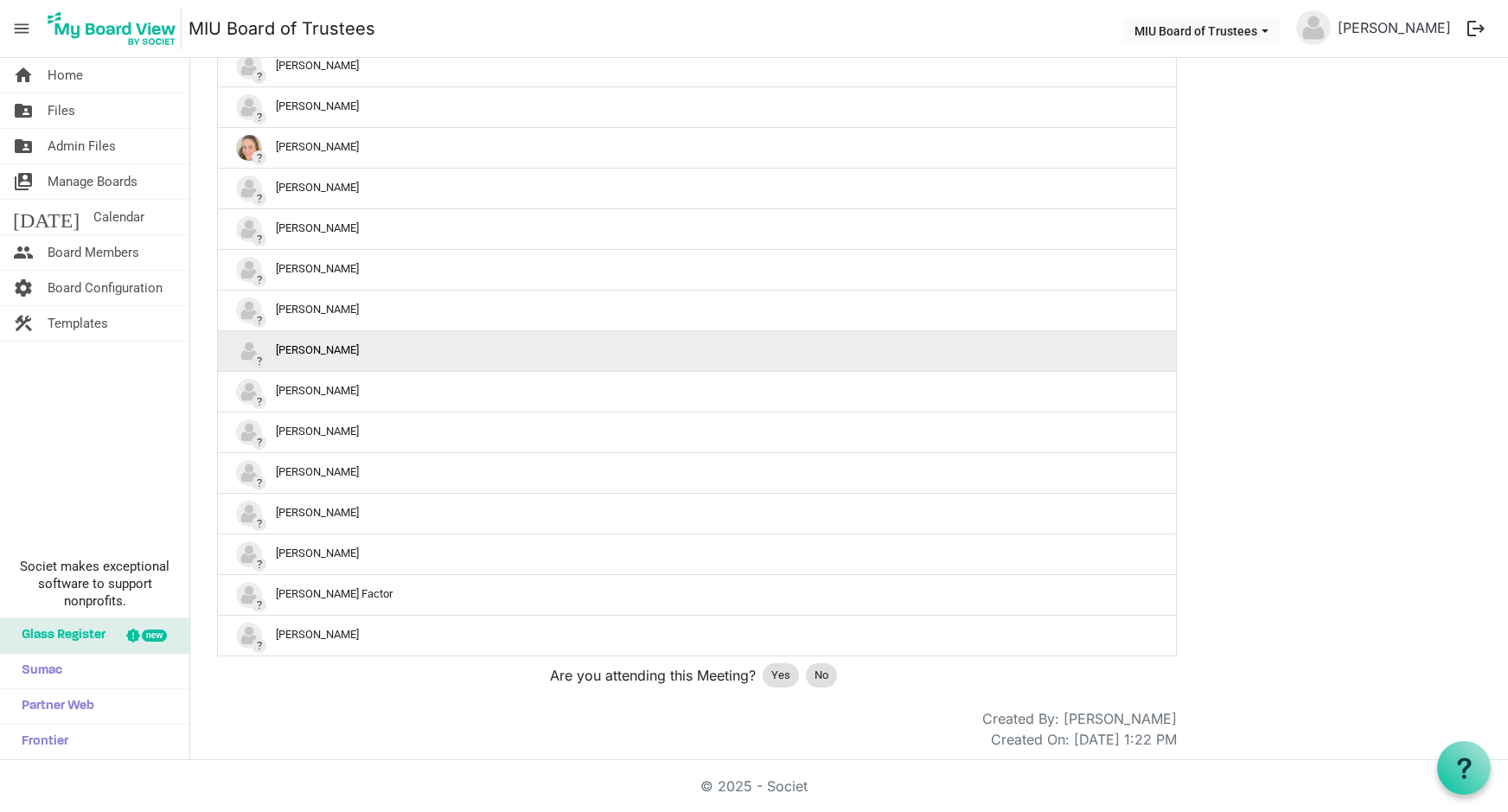
scroll to position [1905, 0]
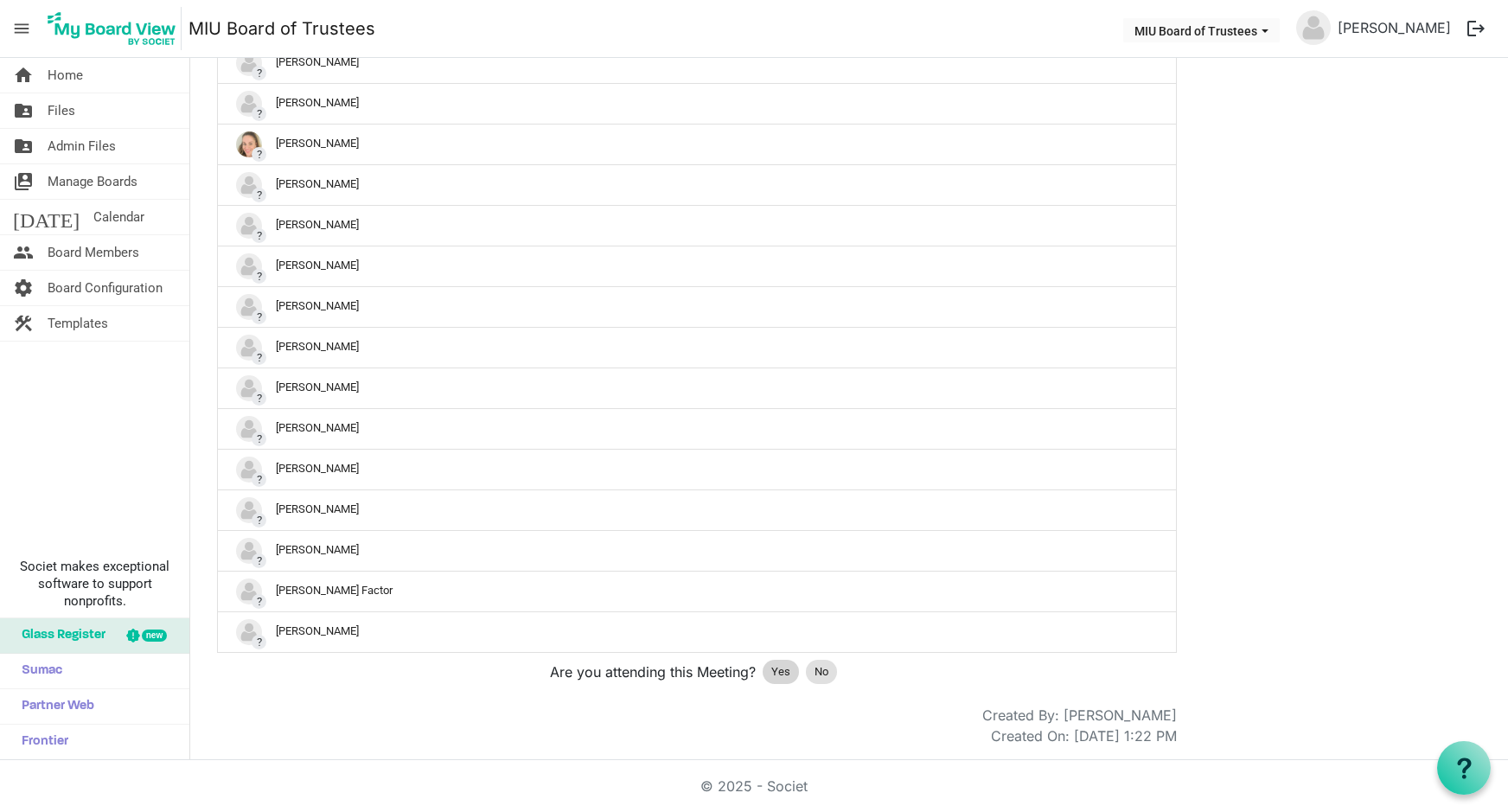
click at [775, 667] on span "Yes" at bounding box center [781, 671] width 19 height 17
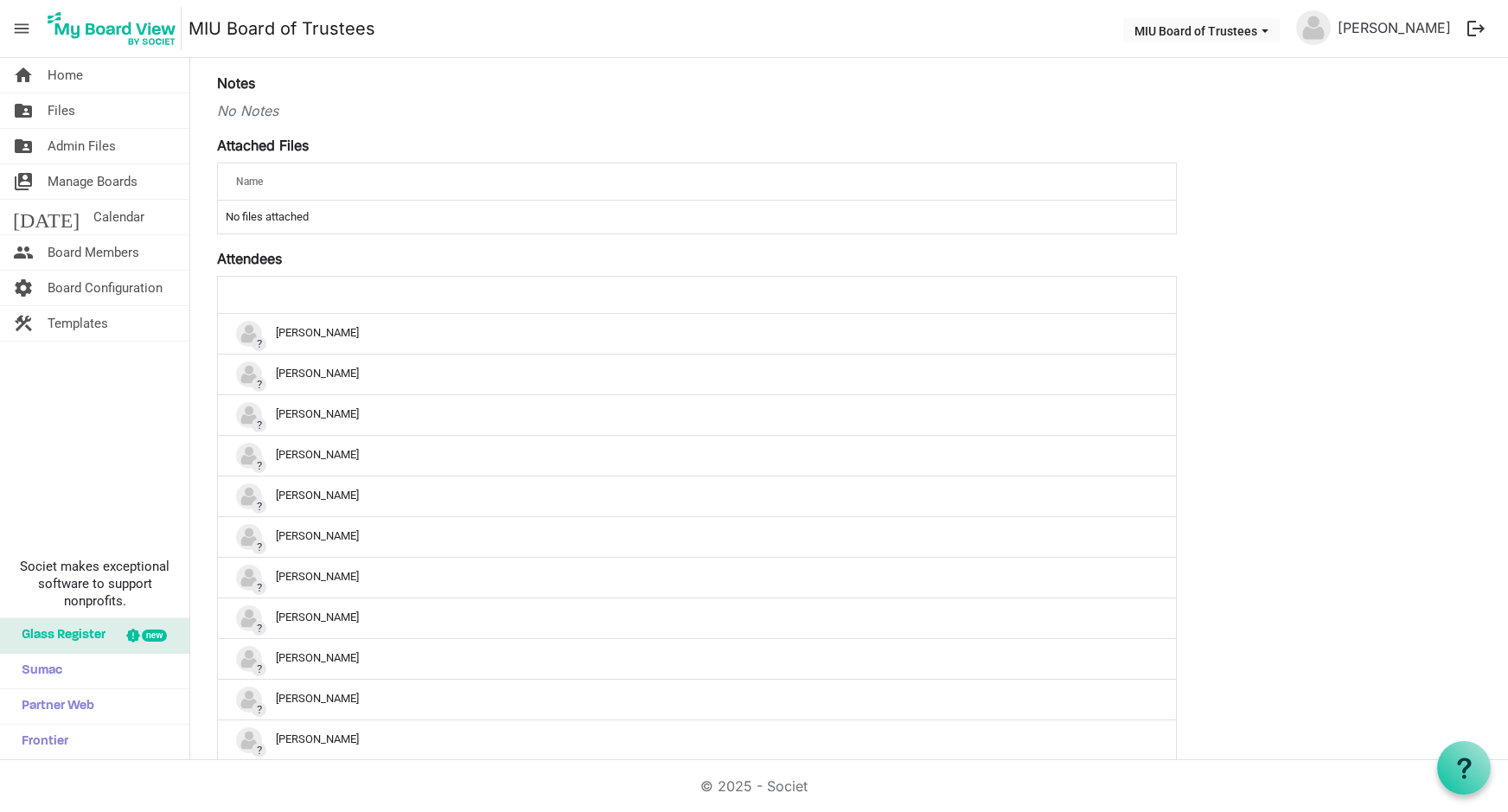
scroll to position [0, 0]
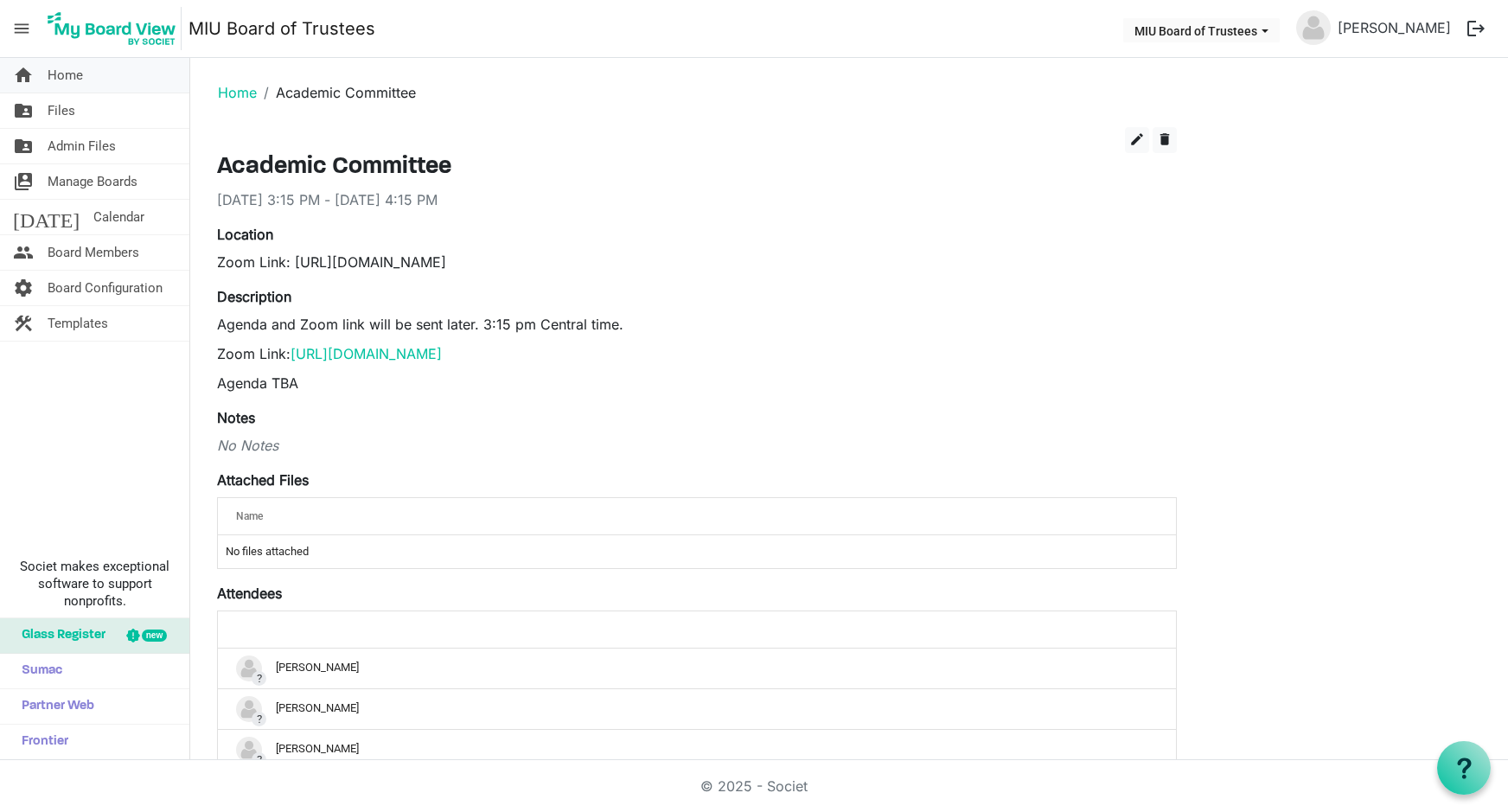
click at [82, 79] on span "Home" at bounding box center [65, 75] width 35 height 34
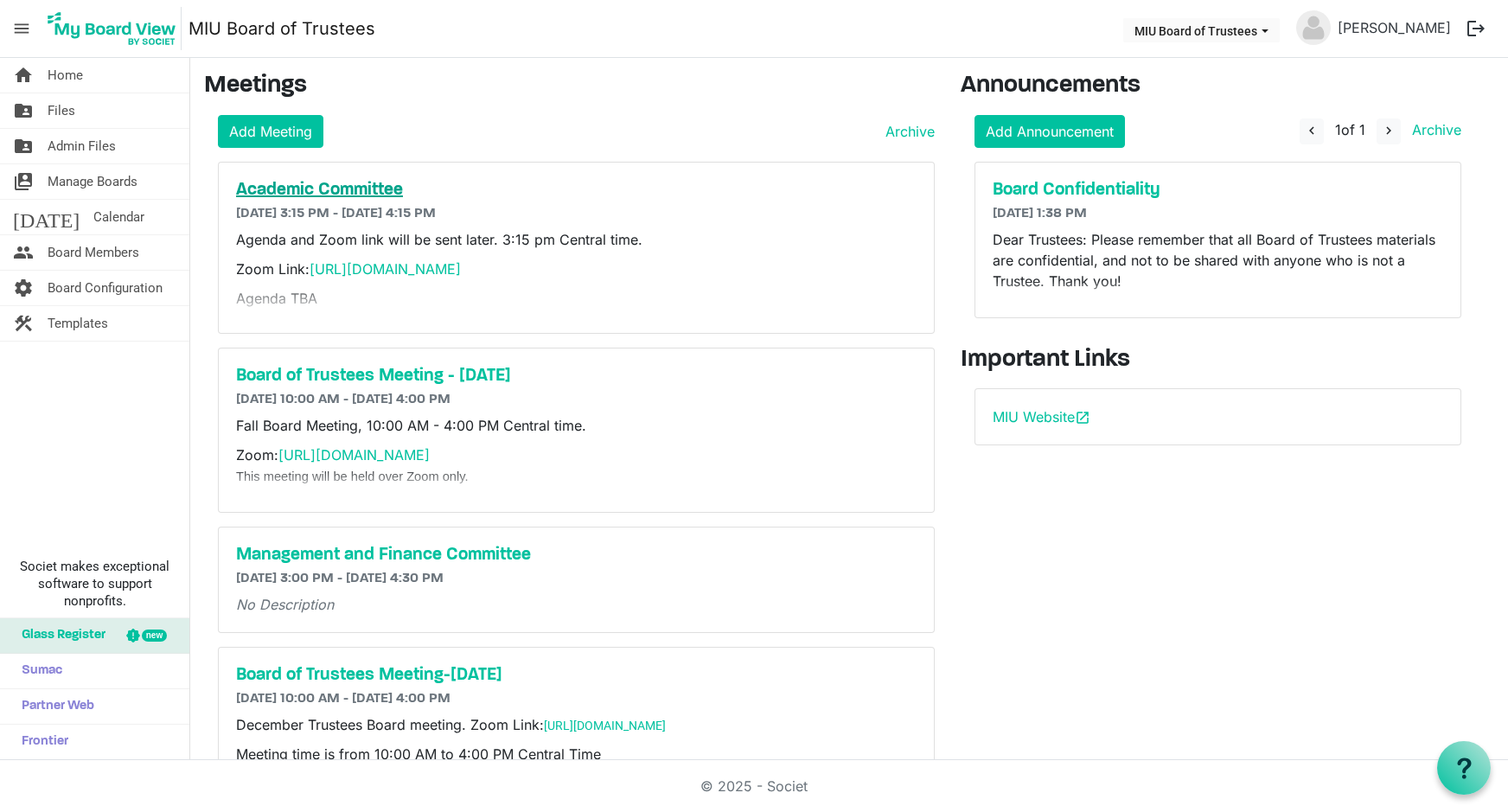
click at [295, 191] on h5 "Academic Committee" at bounding box center [576, 190] width 680 height 21
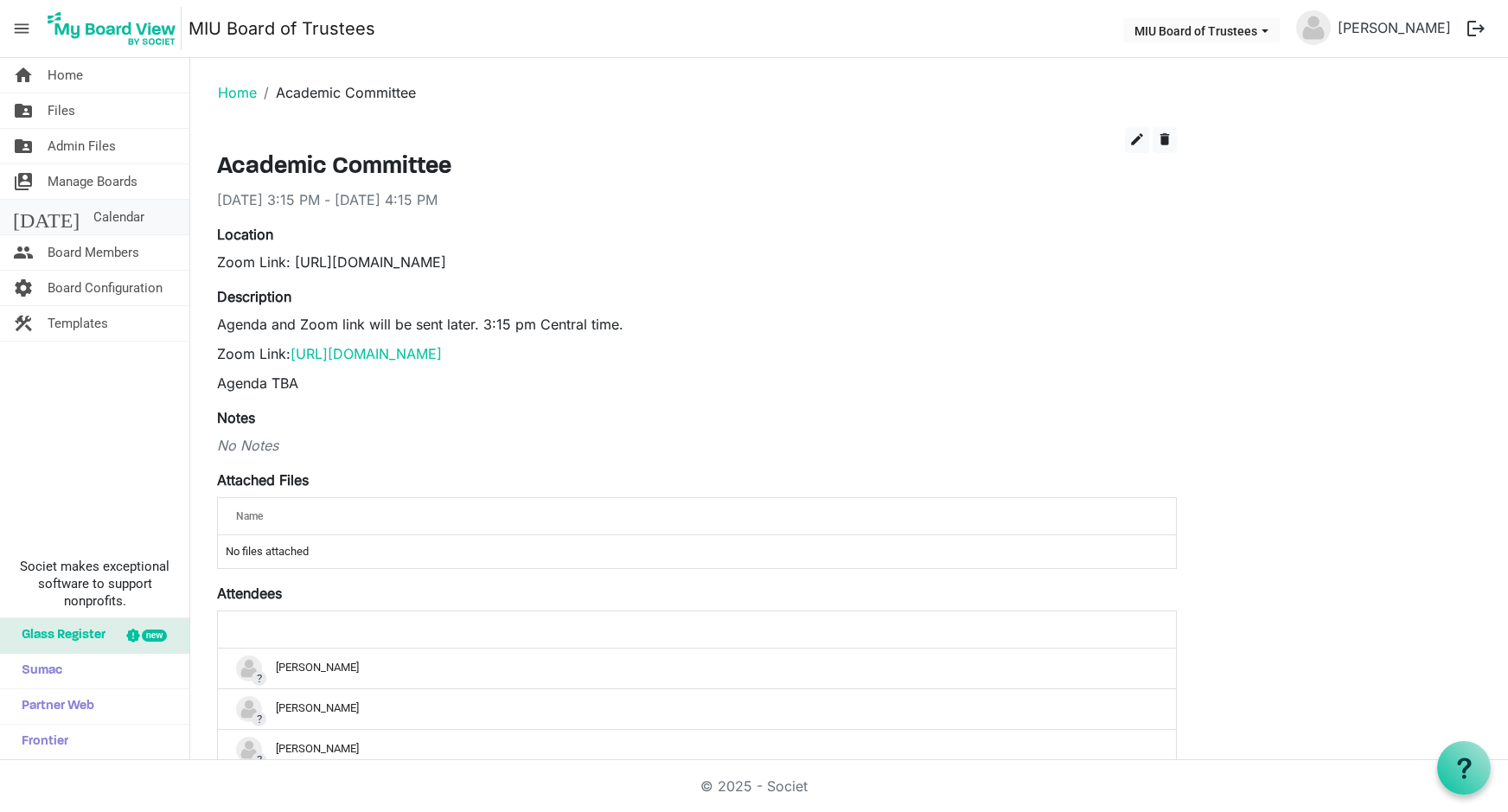
click at [93, 210] on span "Calendar" at bounding box center [118, 217] width 51 height 34
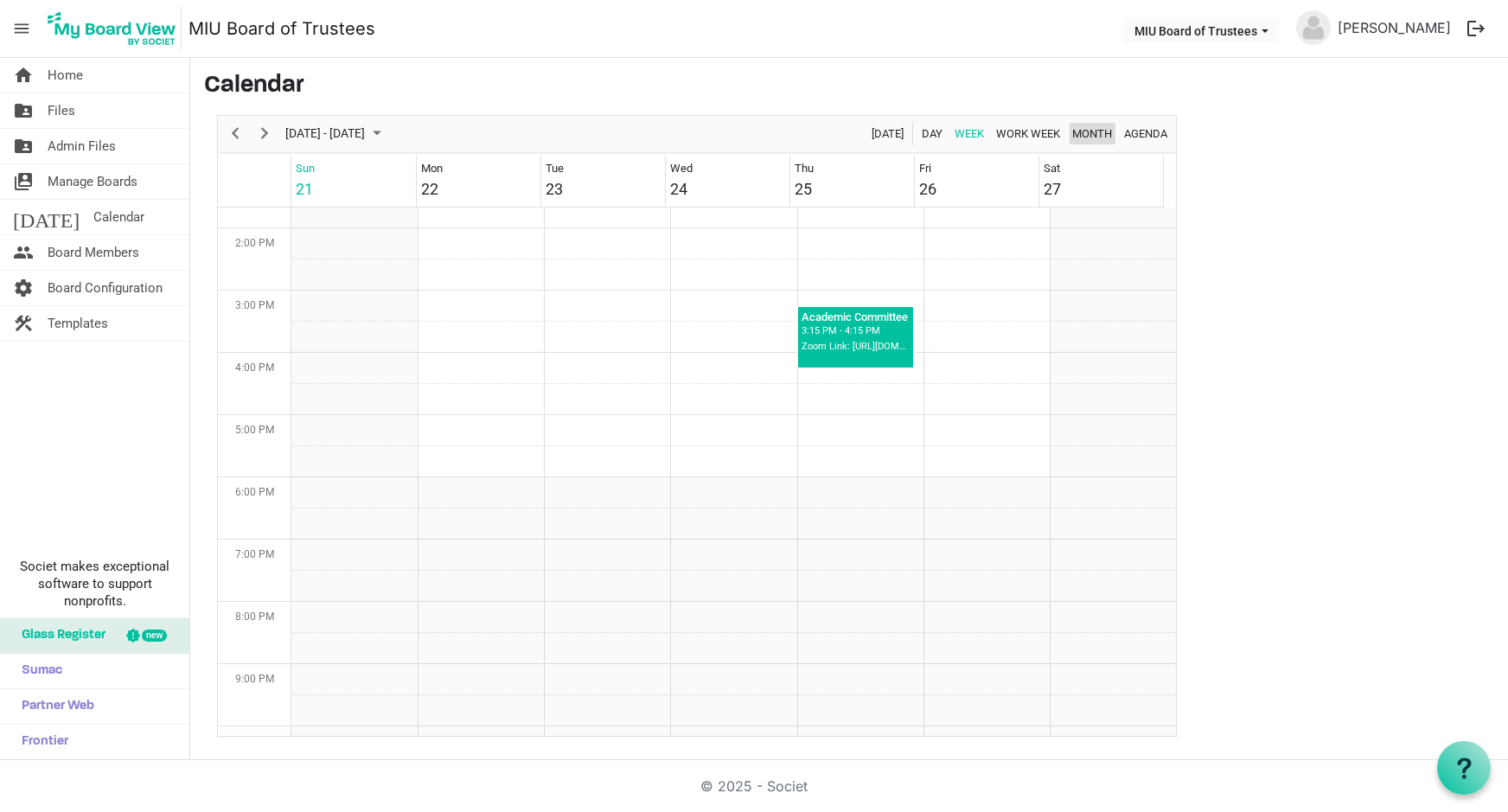
click at [1103, 129] on span "Month" at bounding box center [1092, 134] width 43 height 22
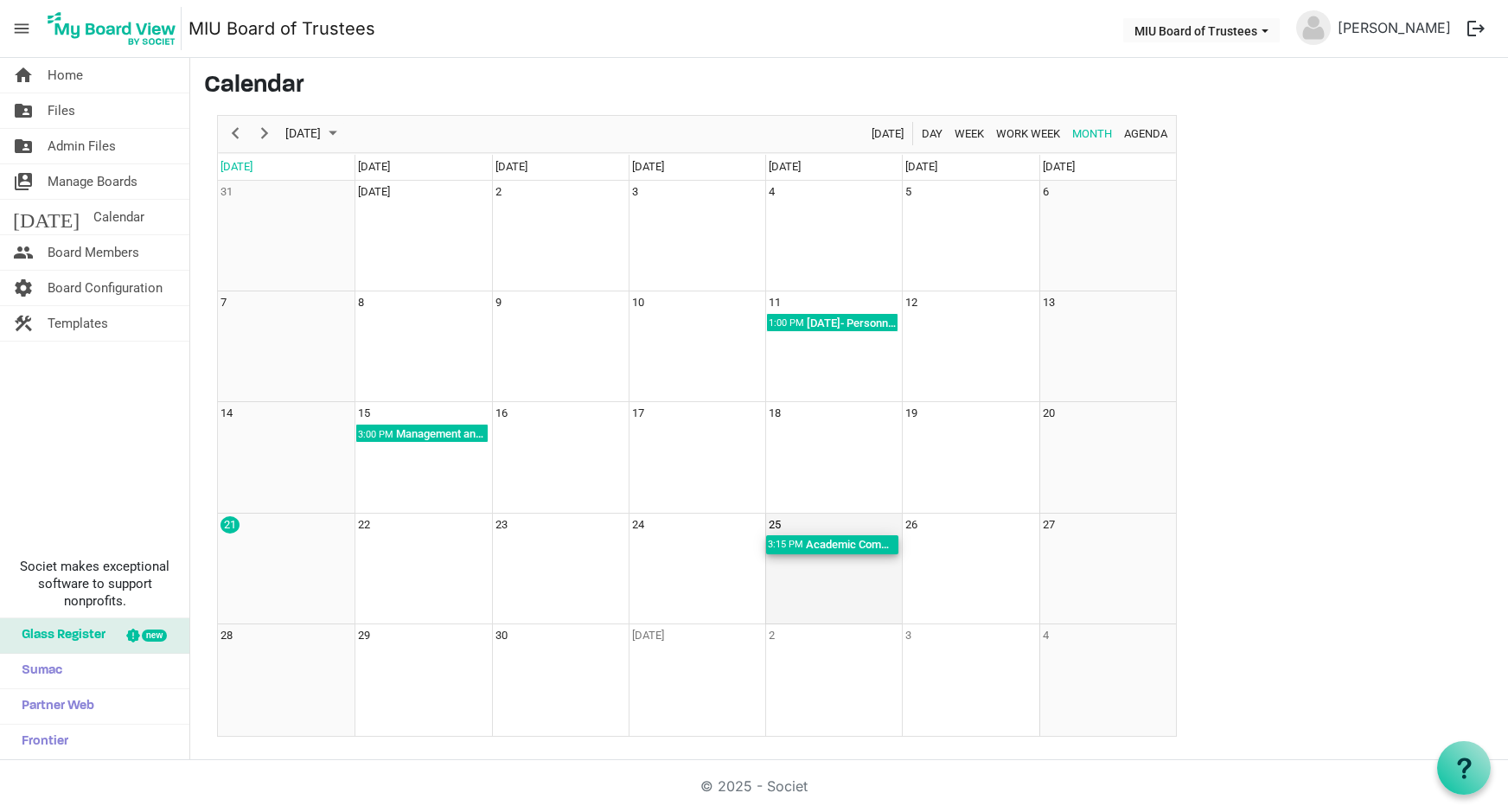
click at [813, 546] on div "Academic Committee; Zoom Link: https://miu-edu-online.zoom.us/my/miuboard?omn=8…" at bounding box center [851, 544] width 94 height 19
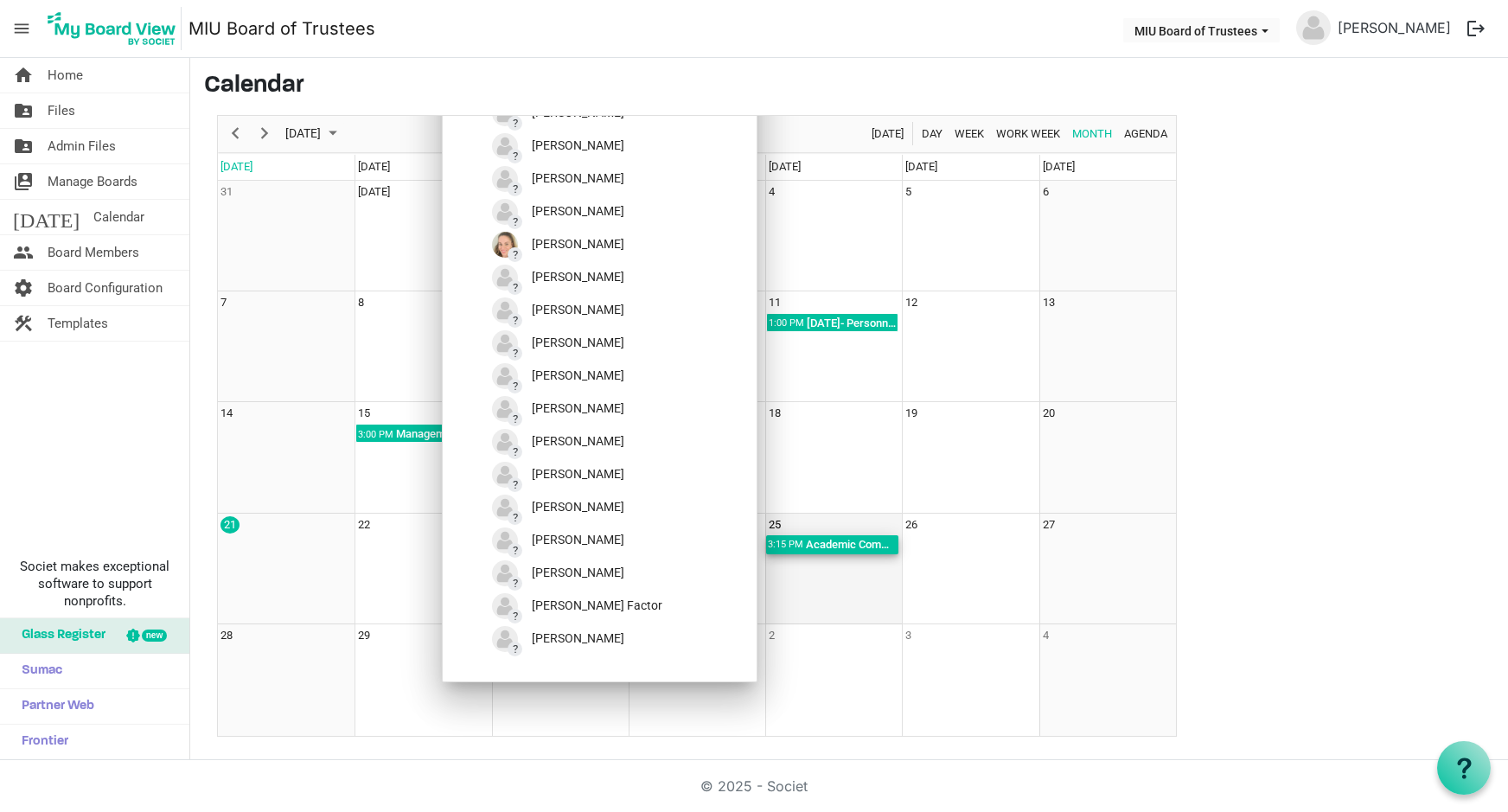
drag, startPoint x: 812, startPoint y: 541, endPoint x: 810, endPoint y: 576, distance: 35.1
click at [810, 576] on td "25 3:15 PM Academic Committee; Zoom Link: https://miu-edu-online.zoom.us/my/miu…" at bounding box center [833, 568] width 136 height 110
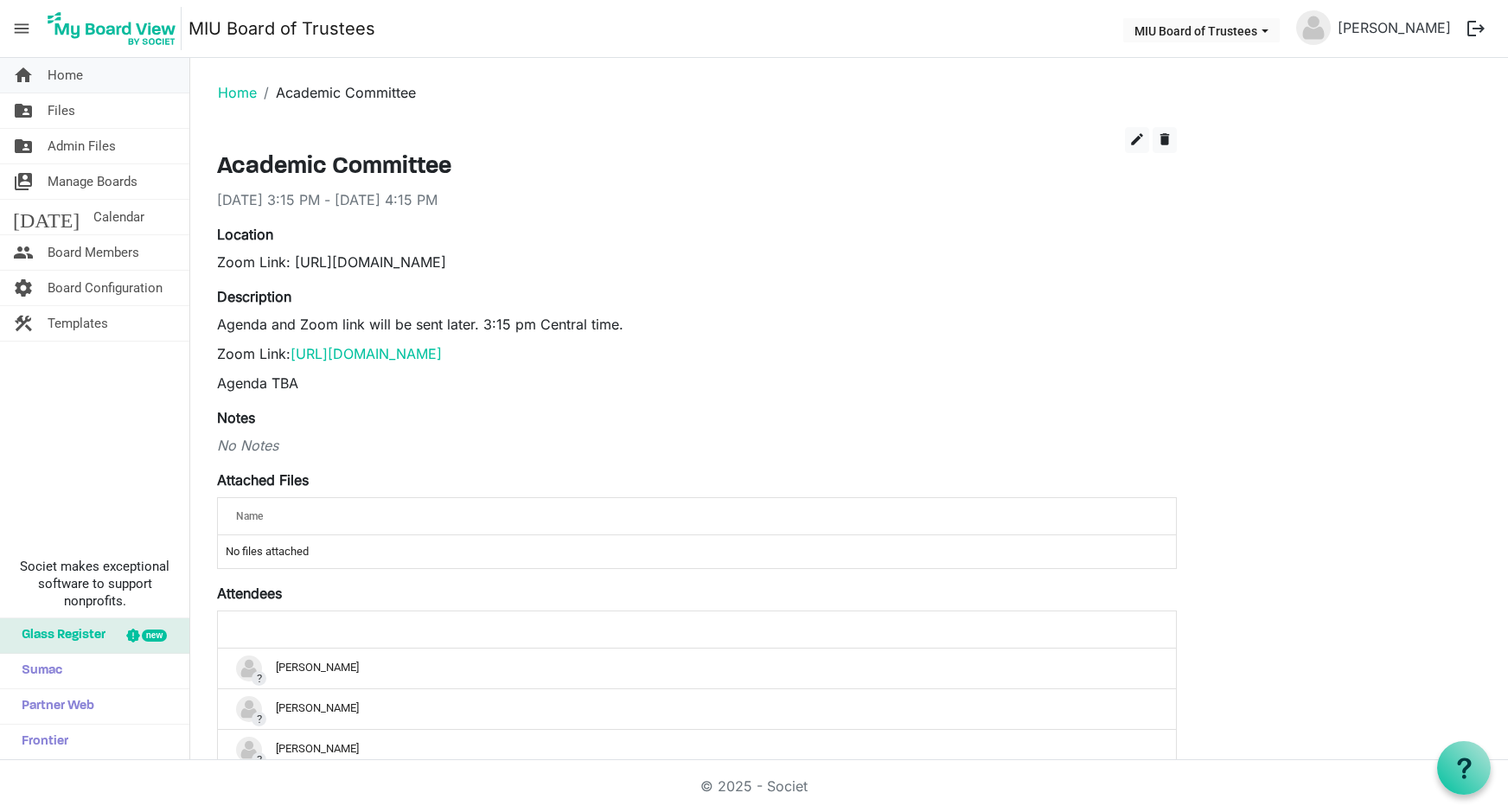
click at [74, 79] on span "Home" at bounding box center [65, 75] width 35 height 34
